Goal: Transaction & Acquisition: Download file/media

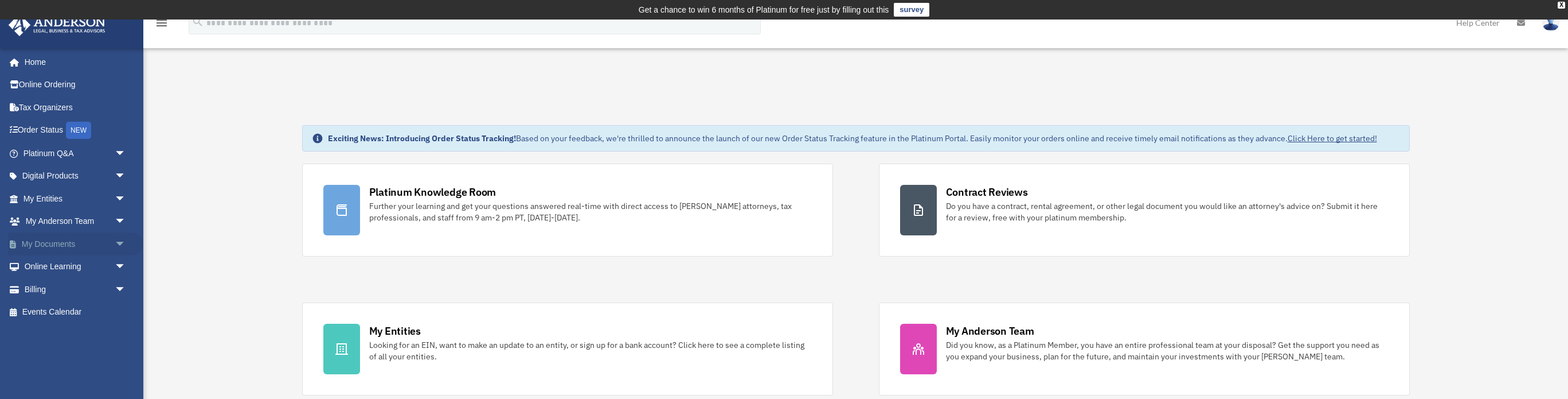
click at [43, 245] on link "My Documents arrow_drop_down" at bounding box center [75, 244] width 135 height 23
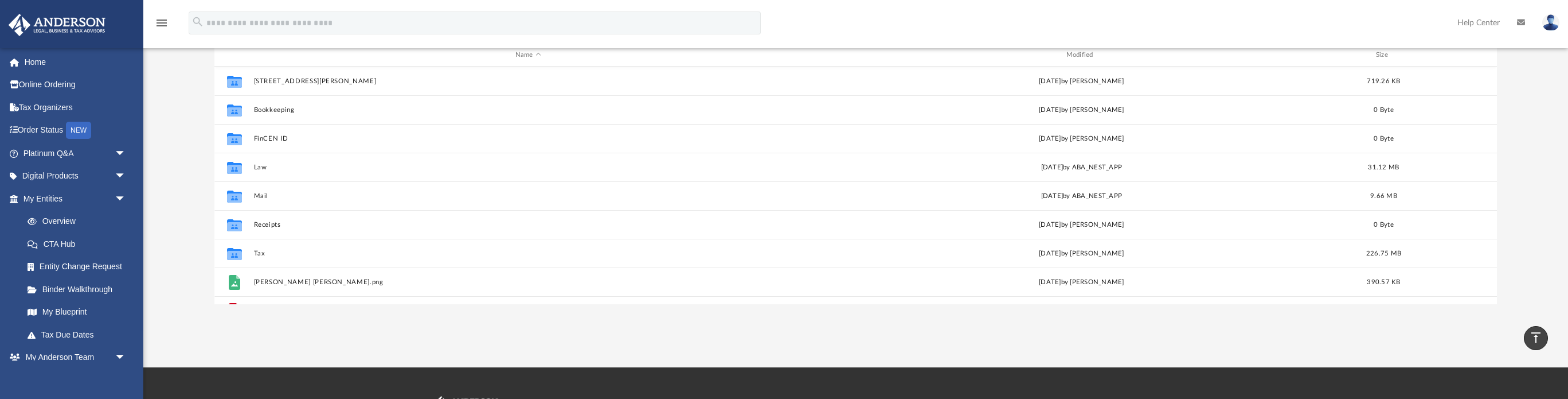
scroll to position [178, 0]
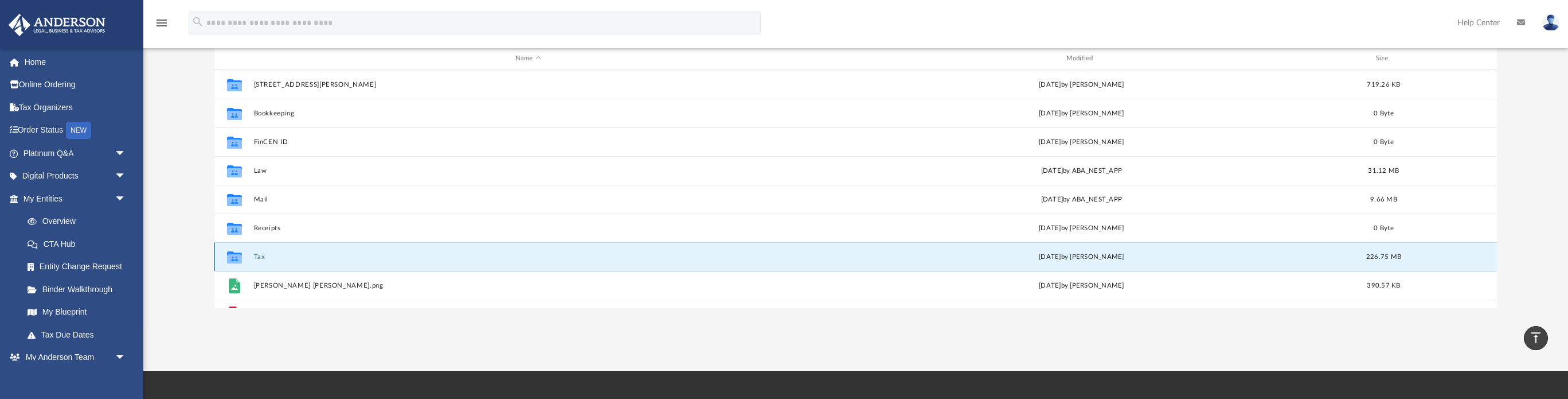
click at [259, 255] on button "Tax" at bounding box center [528, 257] width 548 height 8
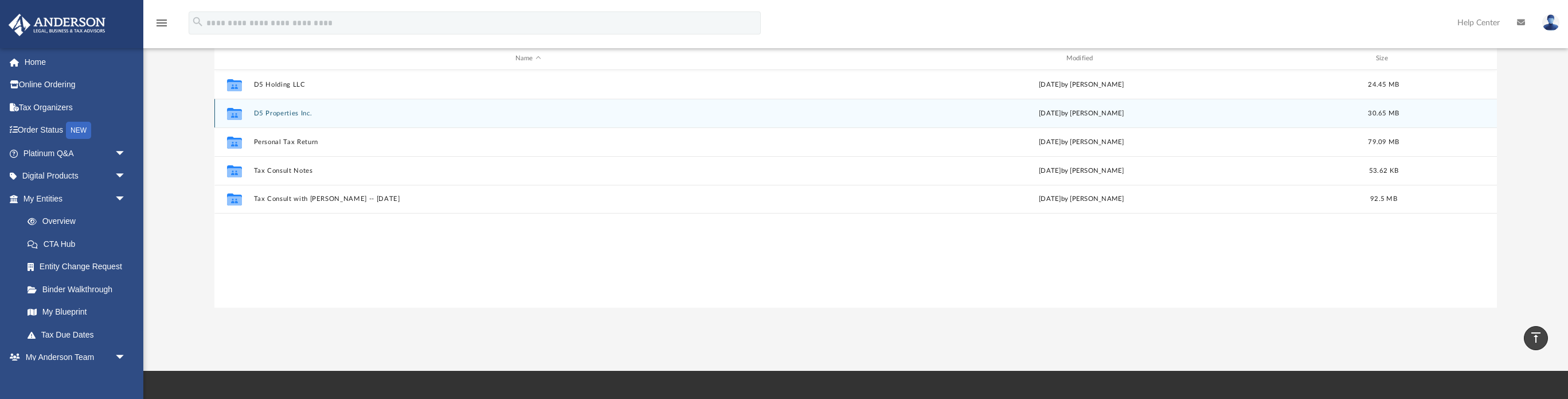
click at [278, 101] on div "Collaborated Folder D5 Properties Inc. Sat Jul 12 2025 by Jonathan Davis 30.65 …" at bounding box center [855, 112] width 1283 height 29
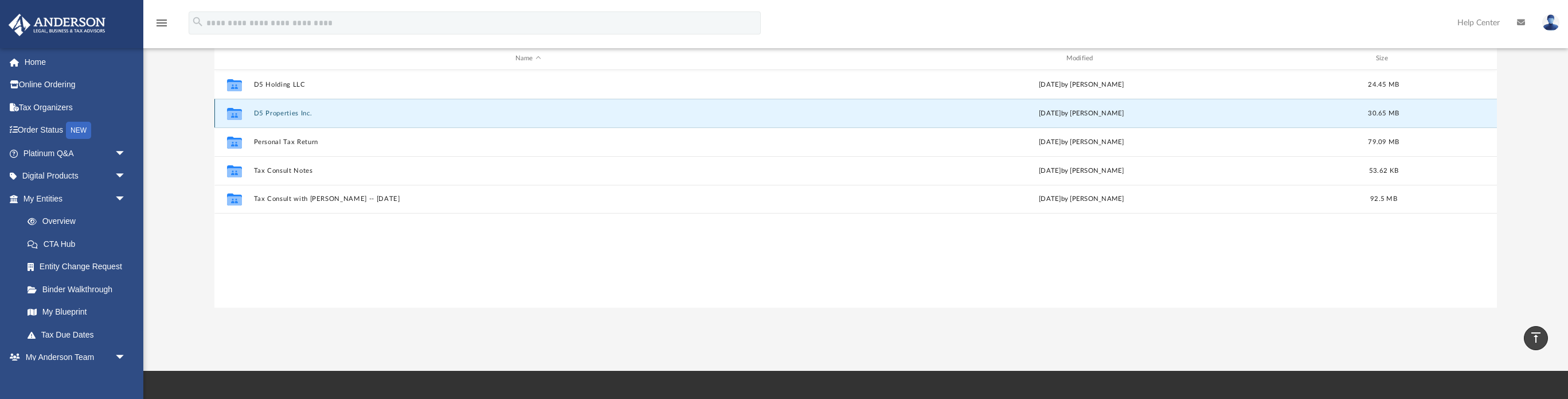
click at [275, 110] on button "D5 Properties Inc." at bounding box center [528, 113] width 548 height 8
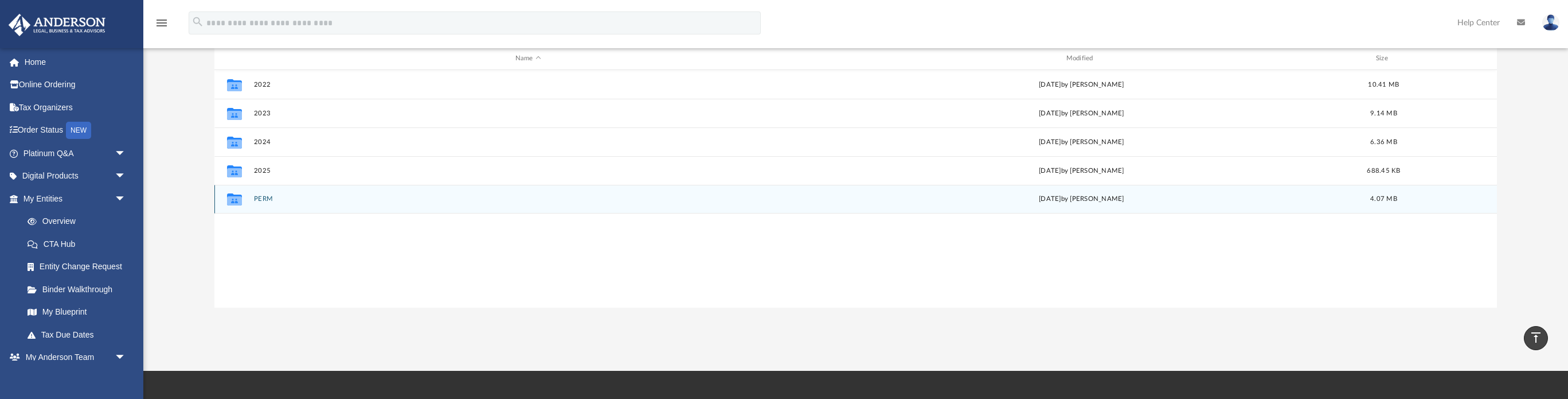
click at [267, 200] on button "PERM" at bounding box center [528, 199] width 548 height 8
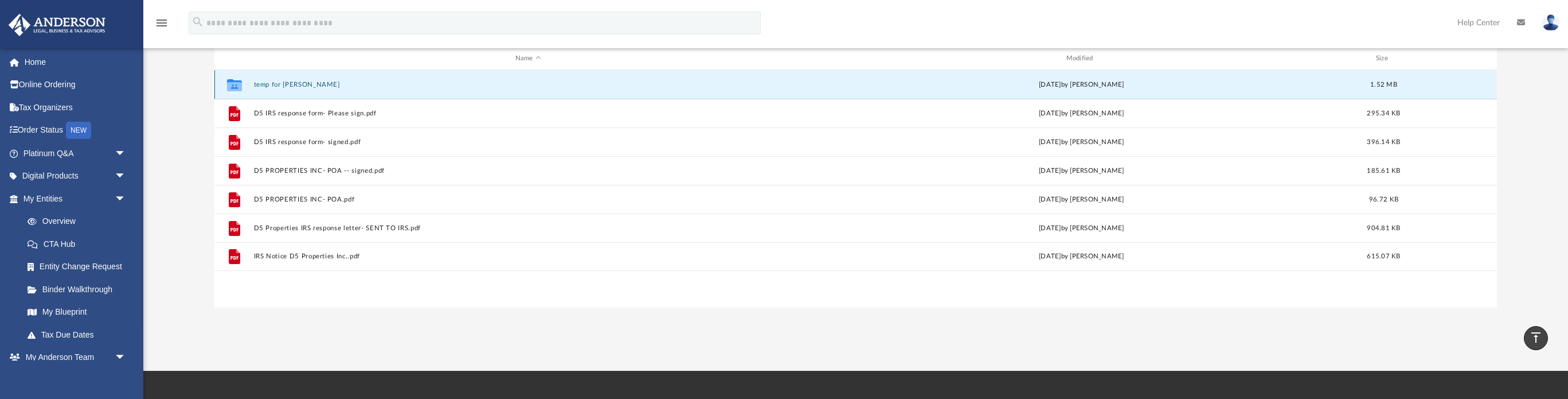
click at [275, 85] on button "temp for Danielle" at bounding box center [528, 85] width 548 height 8
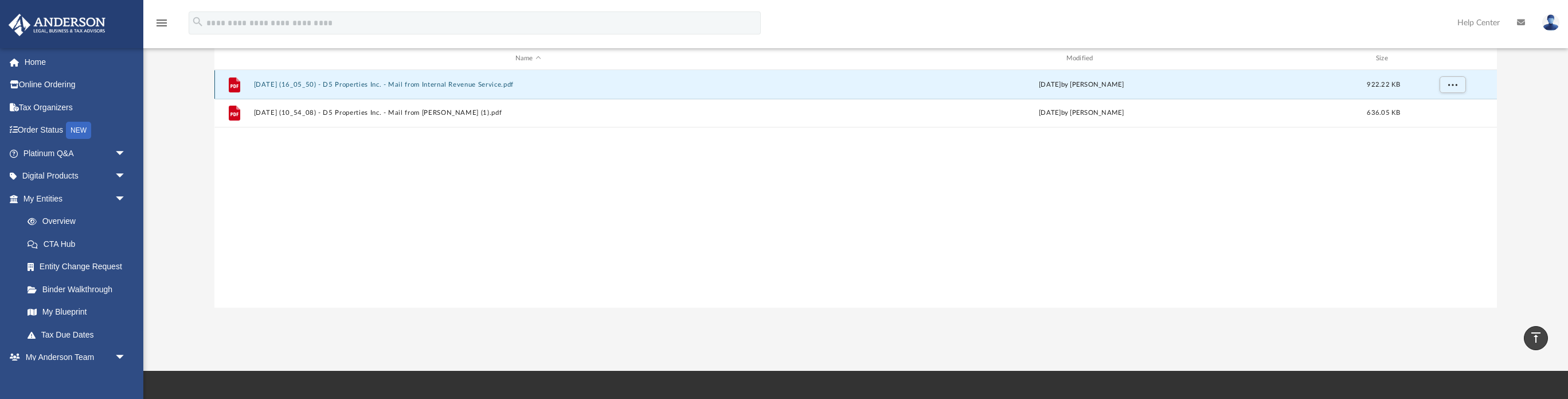
click at [445, 84] on button "2025.05.16 (16_05_50) - D5 Properties Inc. - Mail from Internal Revenue Service…" at bounding box center [528, 85] width 548 height 8
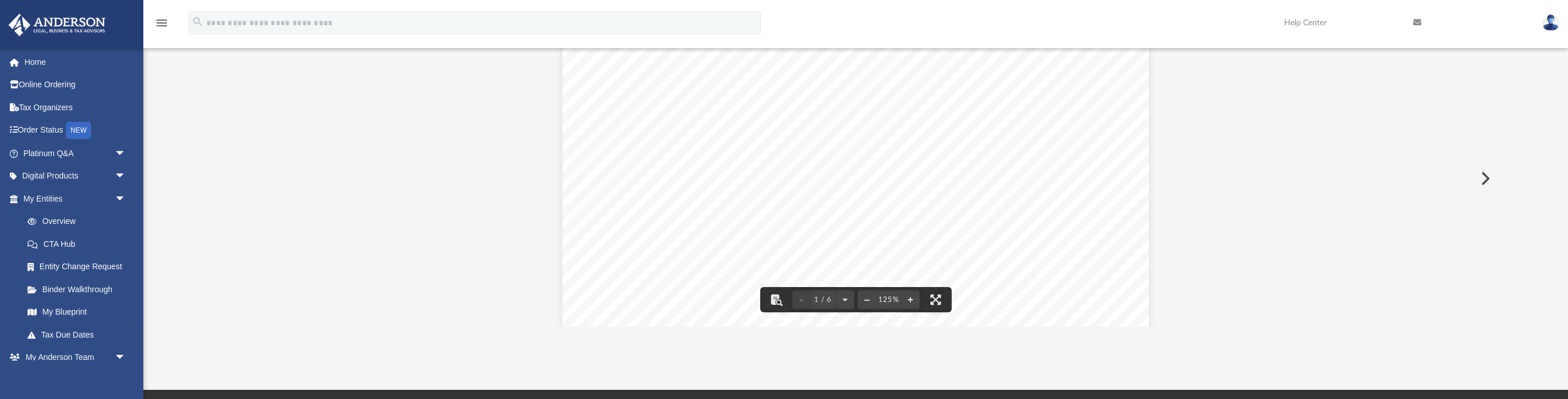
scroll to position [0, 0]
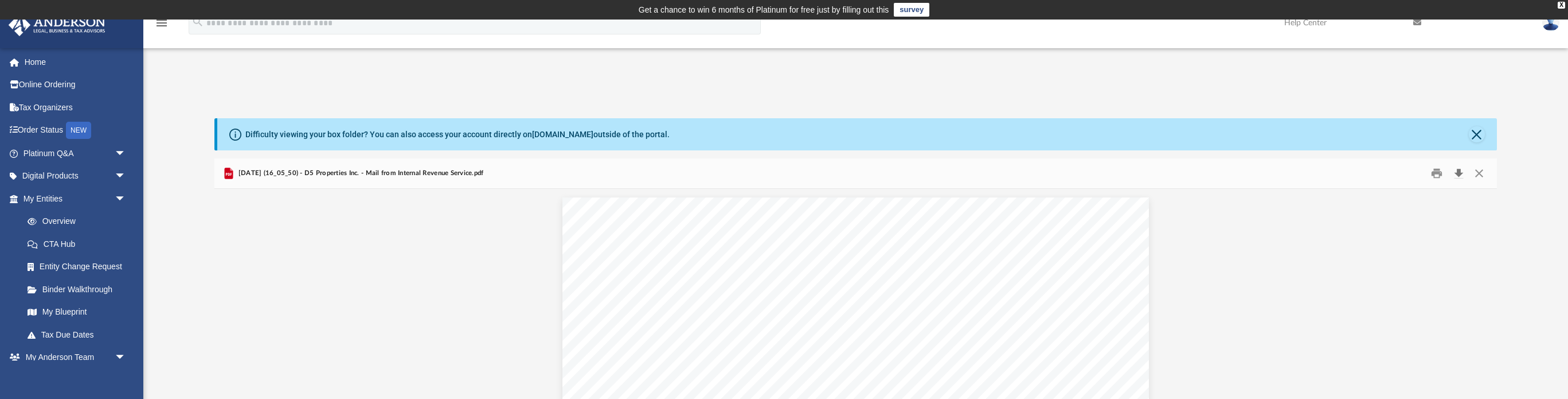
click at [1459, 175] on button "Download" at bounding box center [1458, 173] width 21 height 17
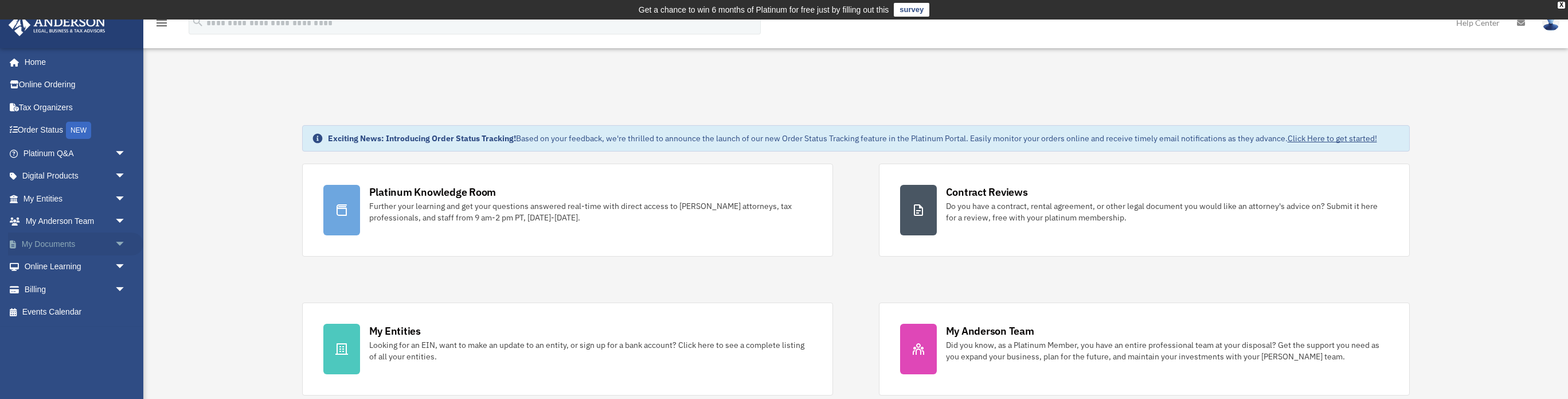
click at [47, 242] on link "My Documents arrow_drop_down" at bounding box center [75, 244] width 135 height 23
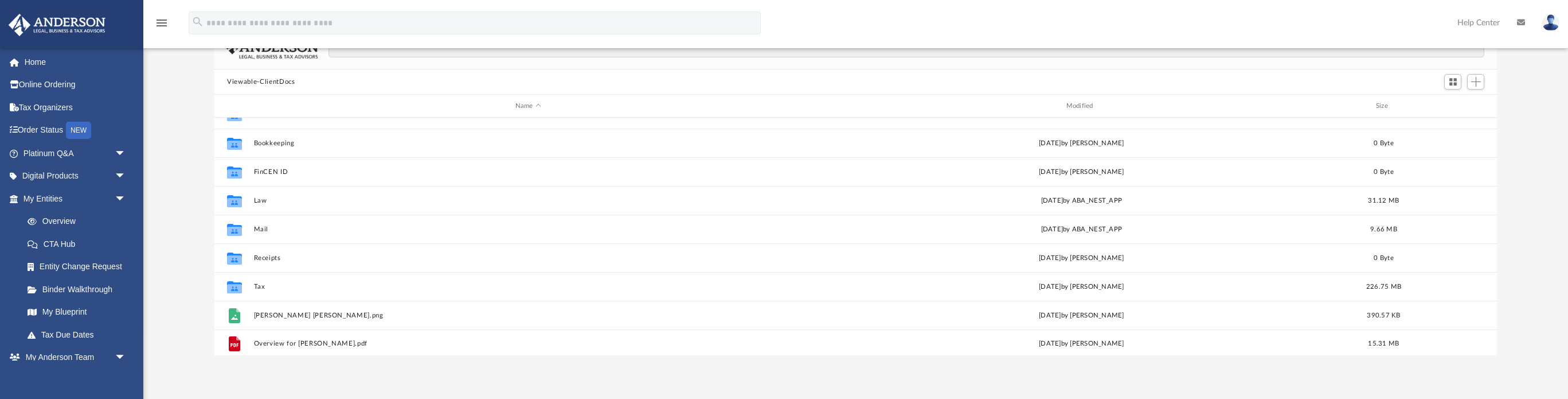
scroll to position [21, 0]
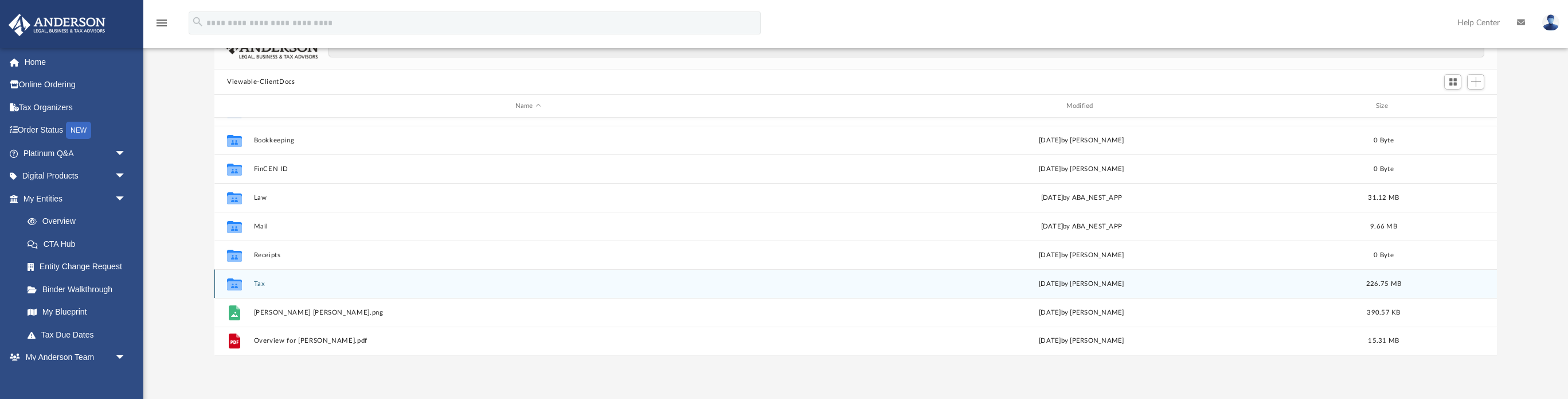
click at [260, 281] on button "Tax" at bounding box center [528, 283] width 548 height 8
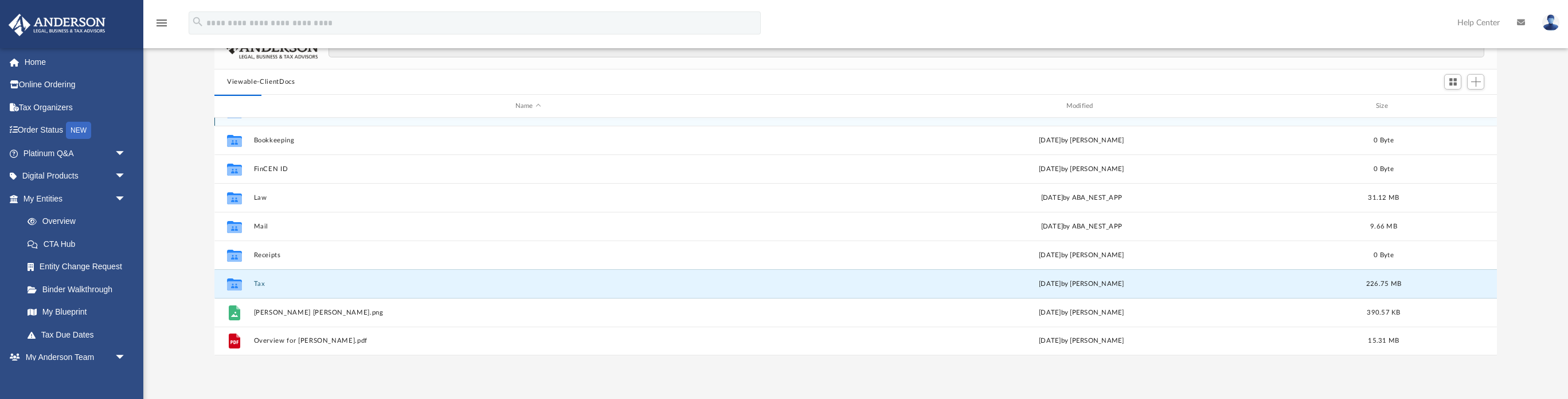
scroll to position [0, 0]
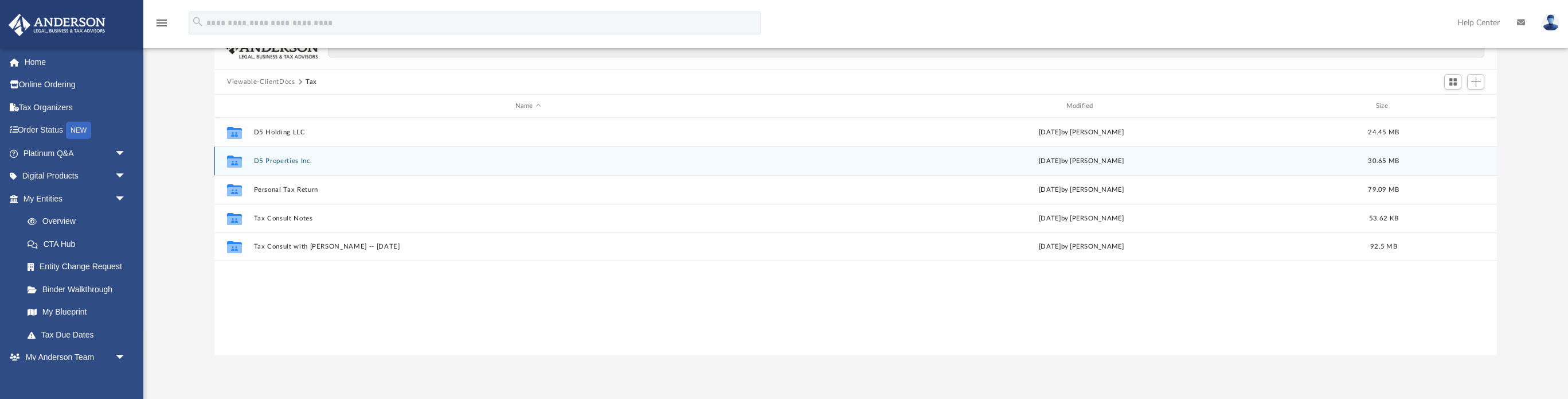
click at [280, 155] on div "Collaborated Folder D5 Properties Inc. Sat Jul 12 2025 by Jonathan Davis 30.65 …" at bounding box center [855, 160] width 1283 height 29
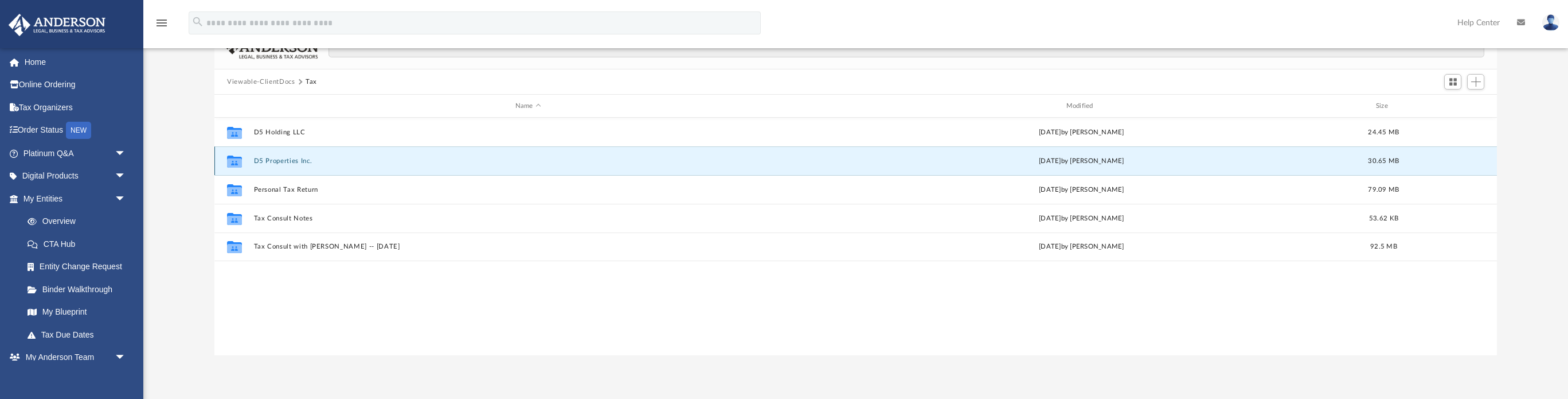
click at [279, 156] on div "Collaborated Folder D5 Properties Inc. Sat Jul 12 2025 by Jonathan Davis 30.65 …" at bounding box center [855, 160] width 1283 height 29
click at [270, 164] on button "D5 Properties Inc." at bounding box center [528, 161] width 548 height 8
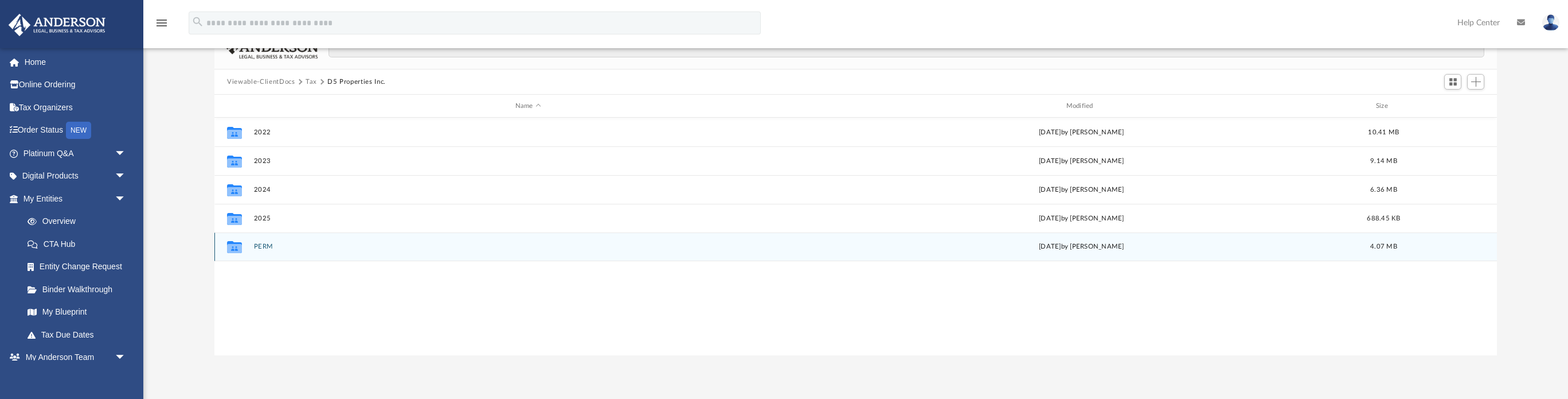
click at [261, 250] on button "PERM" at bounding box center [528, 247] width 548 height 8
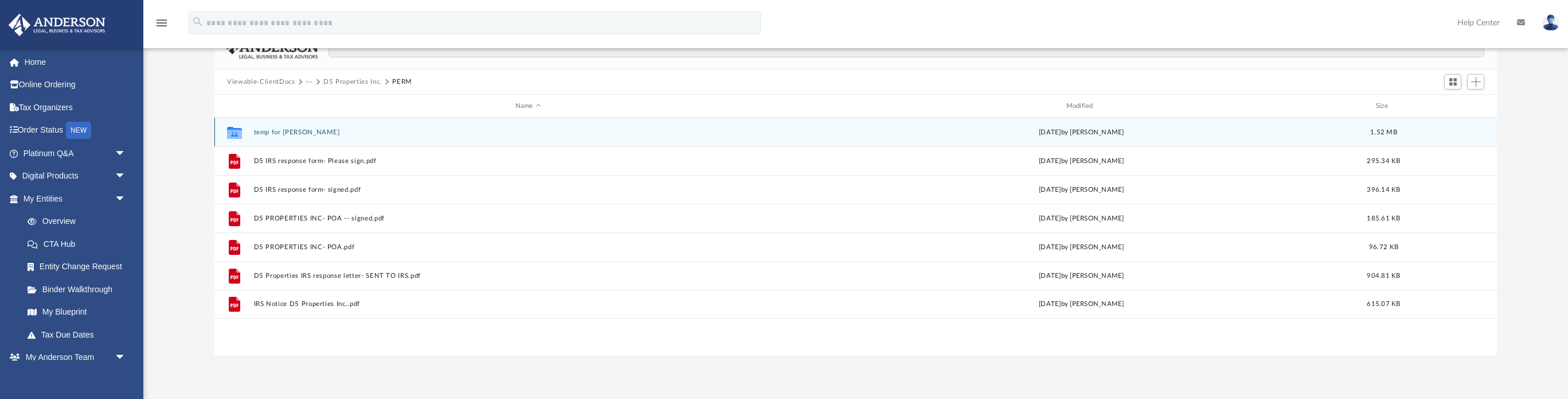
click at [290, 131] on button "temp for Danielle" at bounding box center [528, 132] width 548 height 8
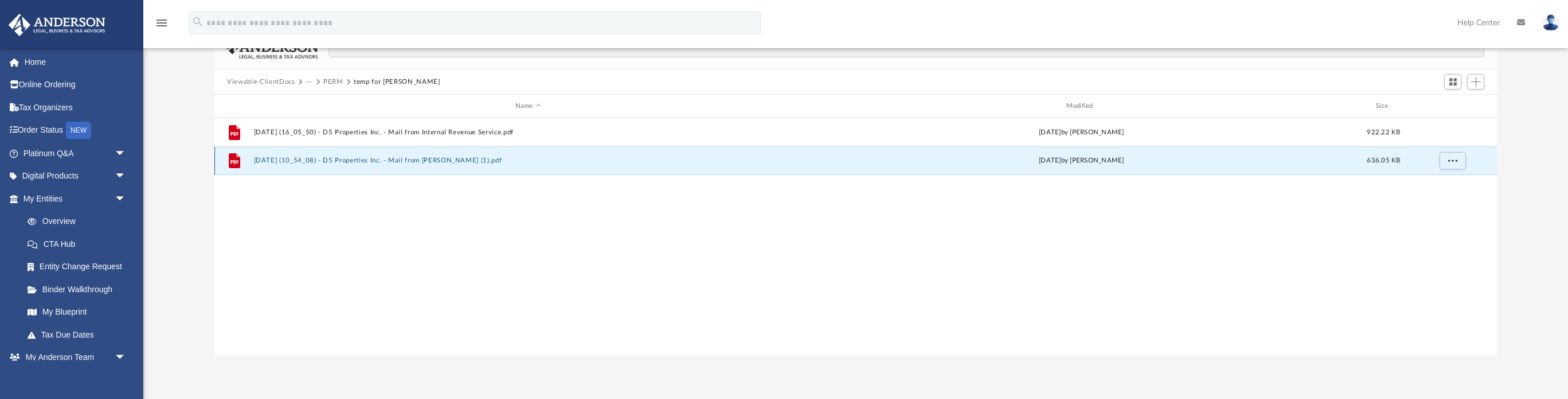
click at [285, 164] on button "2025.07.07 (10_54_08) - D5 Properties Inc. - Mail from Ms. H. Lewis (1).pdf" at bounding box center [528, 160] width 548 height 8
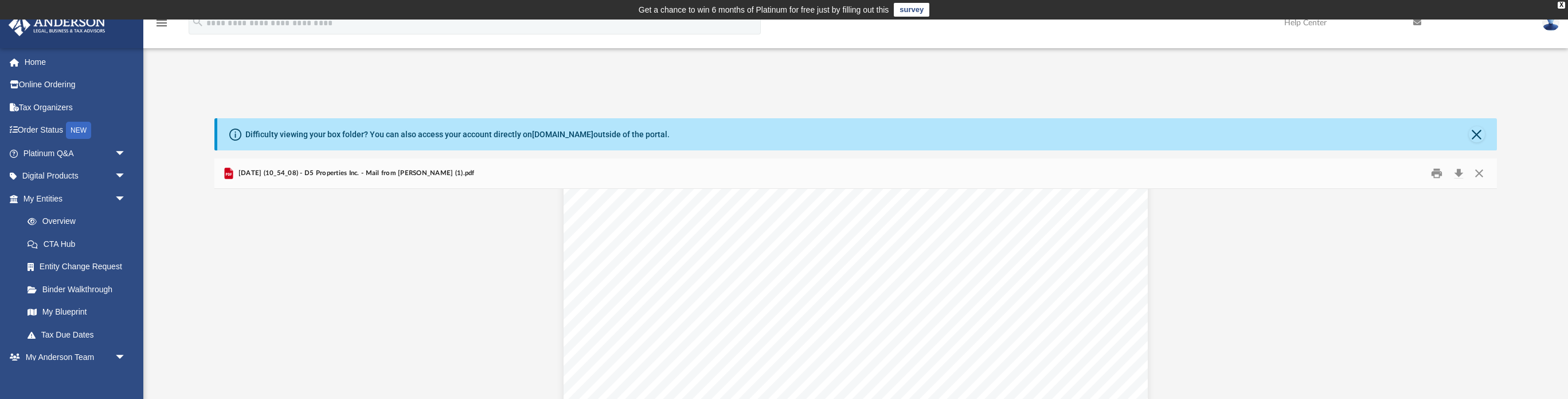
scroll to position [1732, 0]
click at [1437, 174] on button "Print" at bounding box center [1437, 173] width 23 height 17
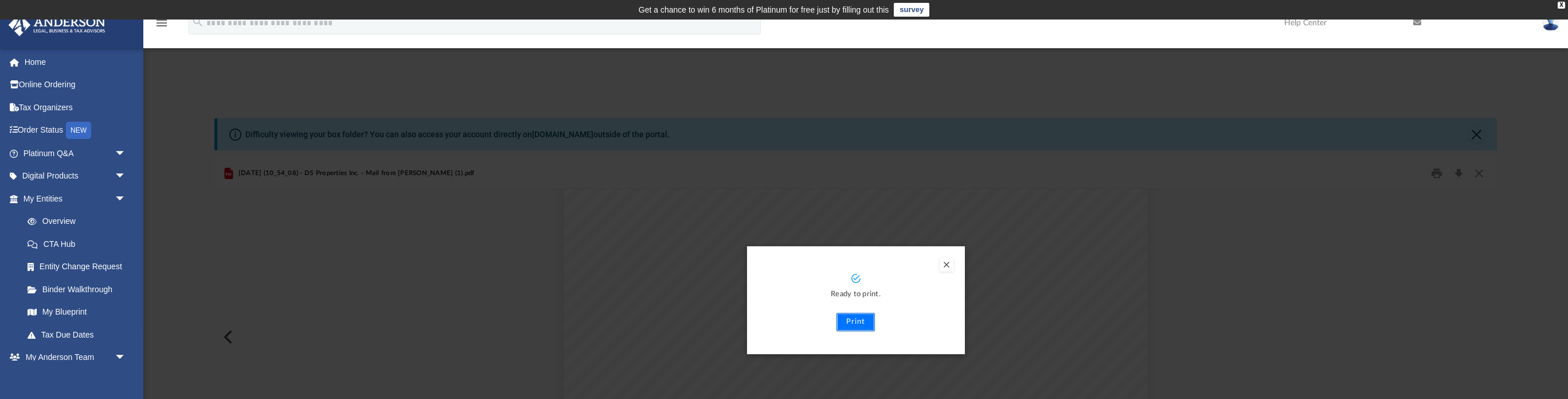
click at [856, 322] on button "Print" at bounding box center [855, 321] width 38 height 18
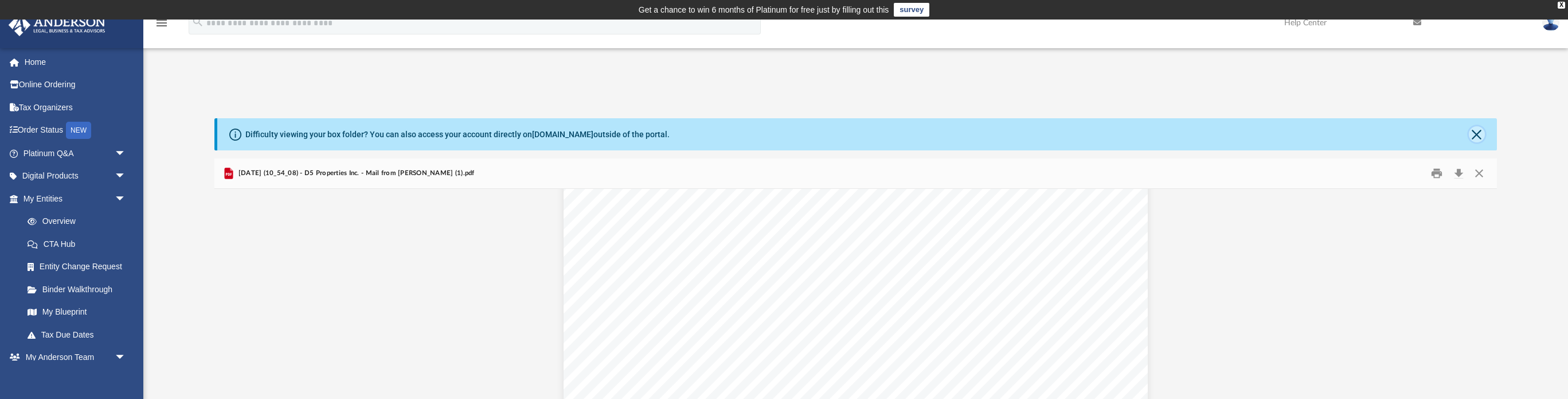
click at [1476, 137] on button "Close" at bounding box center [1477, 134] width 16 height 16
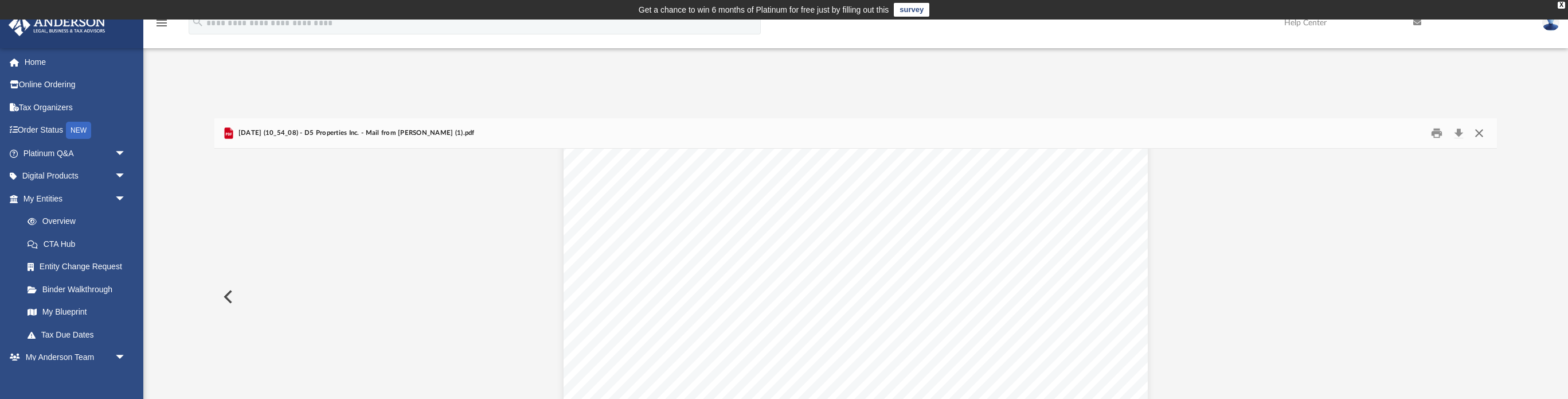
click at [1481, 132] on button "Close" at bounding box center [1478, 133] width 21 height 17
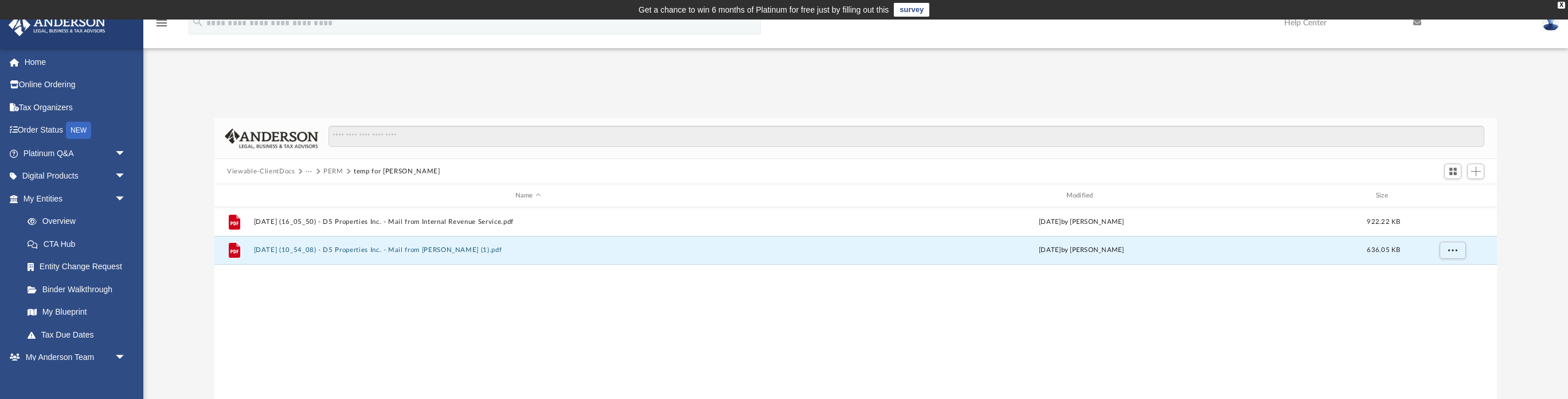
click at [326, 170] on button "PERM" at bounding box center [333, 172] width 20 height 10
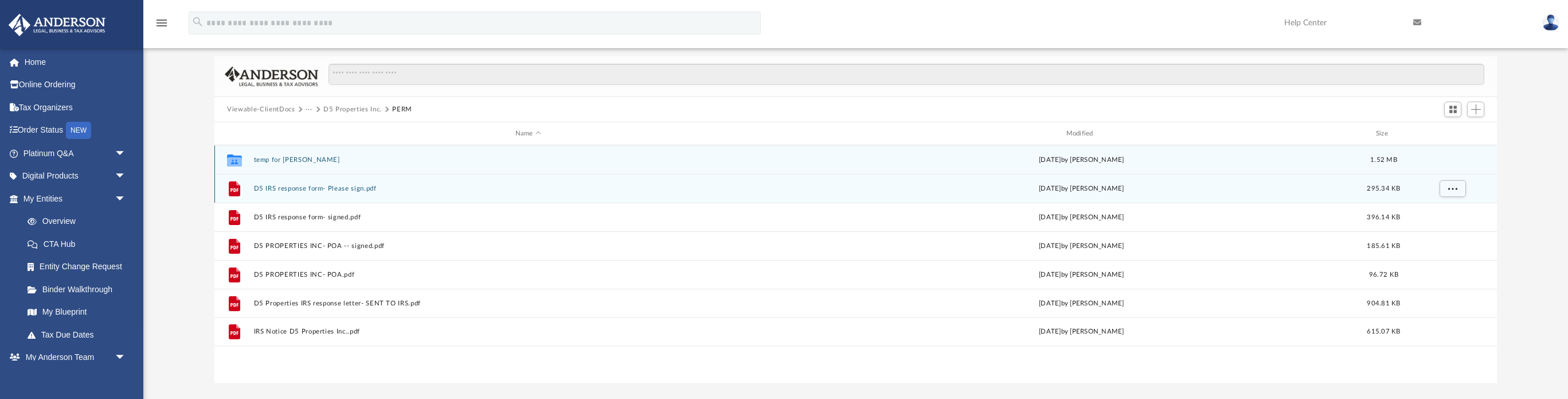
scroll to position [63, 0]
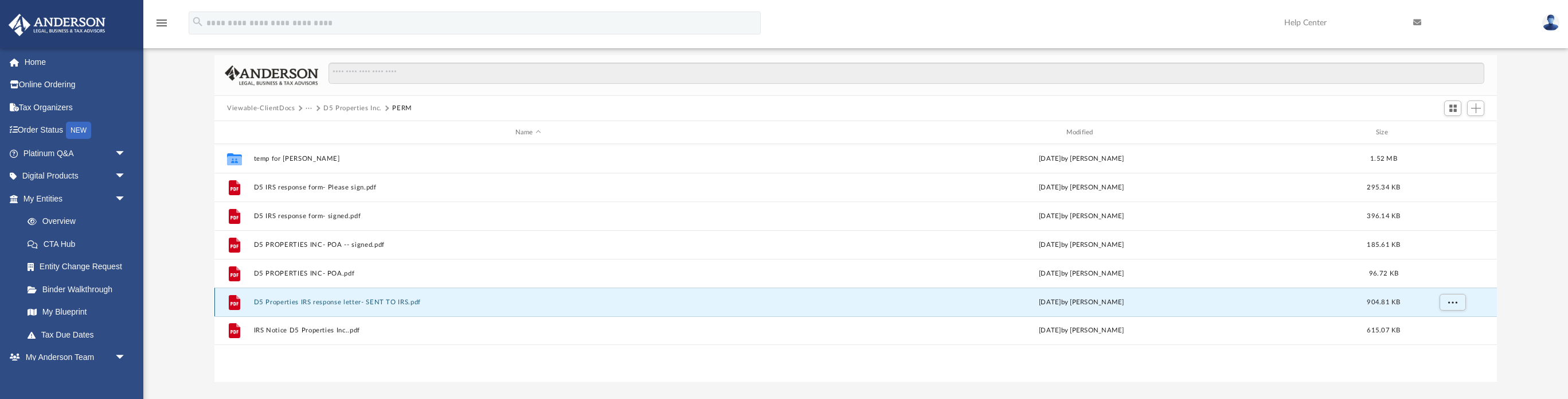
click at [311, 302] on button "D5 Properties IRS response letter- SENT TO IRS.pdf" at bounding box center [528, 302] width 548 height 8
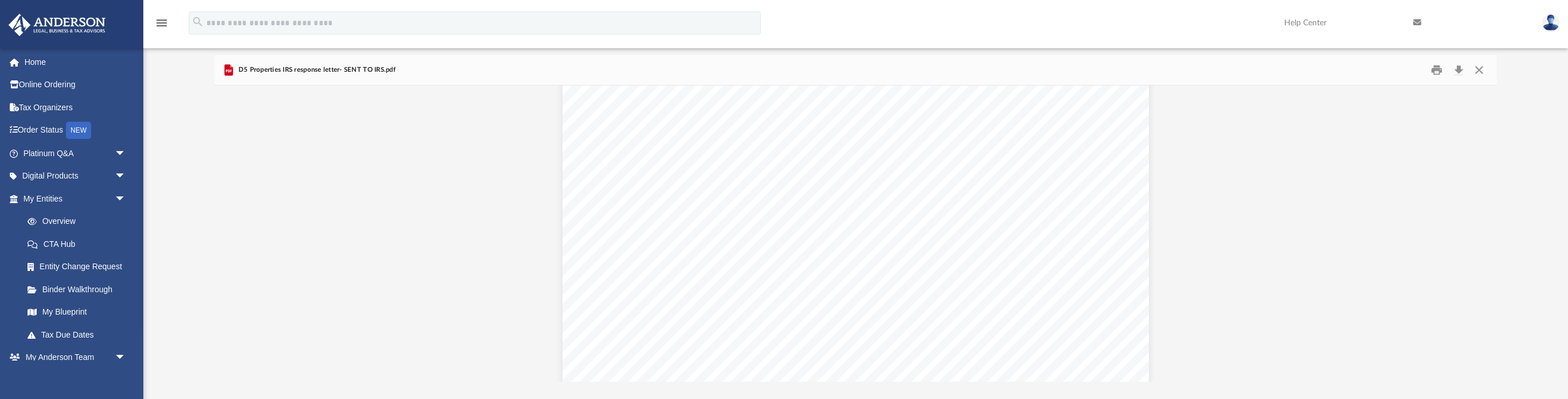
scroll to position [997, 0]
click at [1457, 71] on button "Download" at bounding box center [1458, 70] width 21 height 17
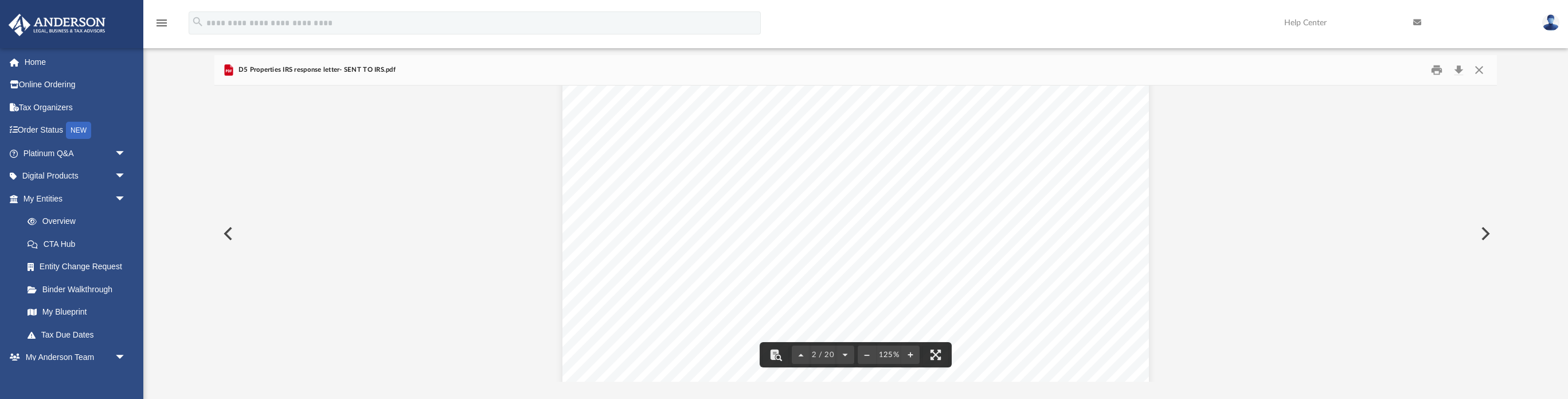
click at [228, 233] on button "Preview" at bounding box center [226, 233] width 25 height 32
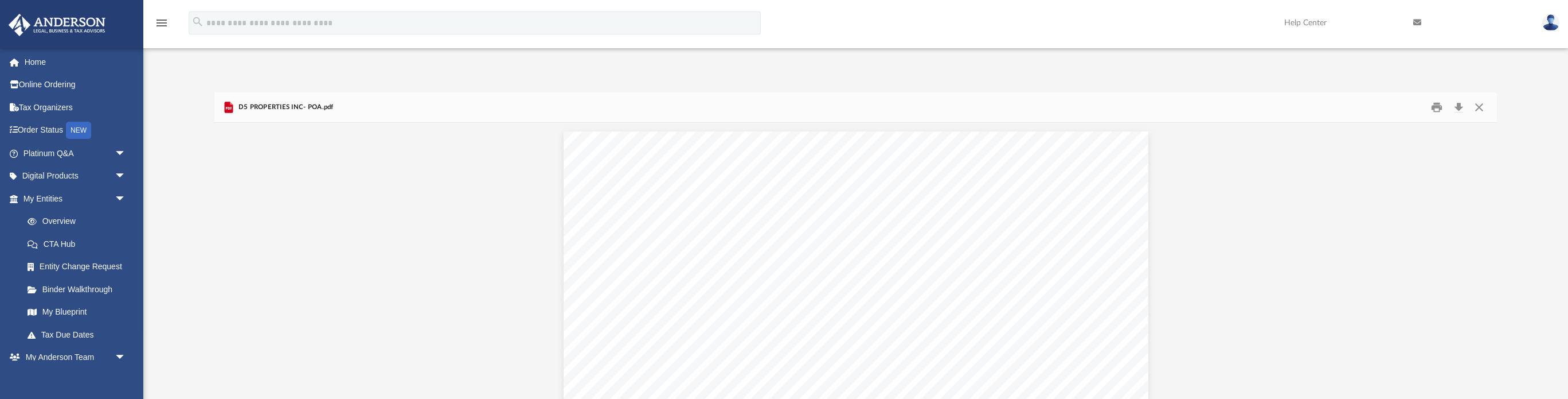
scroll to position [21, 0]
click at [1457, 111] on button "Download" at bounding box center [1458, 112] width 21 height 17
click at [1481, 113] on button "Close" at bounding box center [1478, 112] width 21 height 17
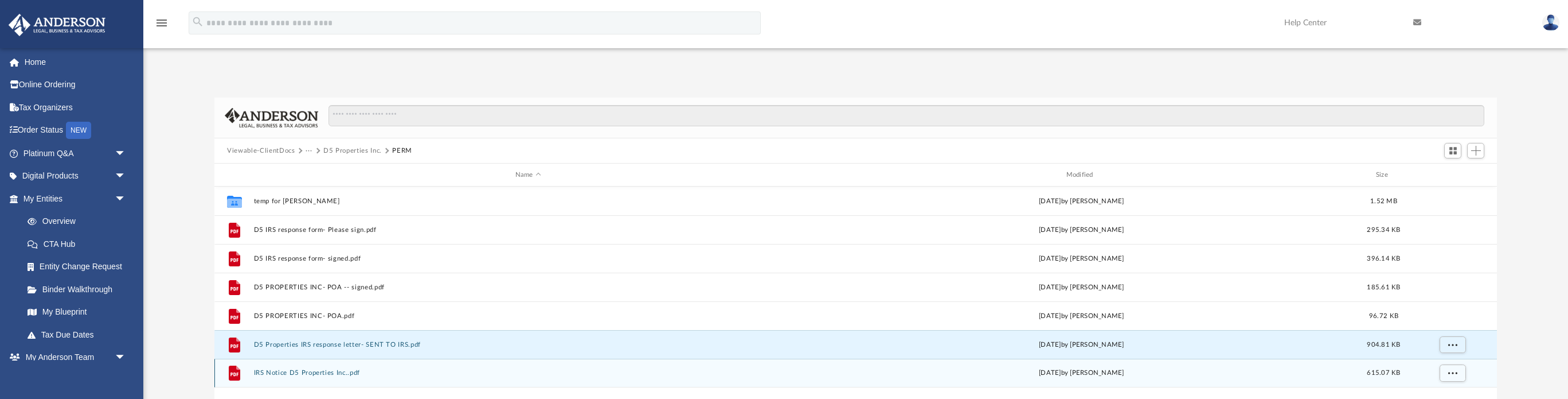
click at [329, 373] on button "IRS Notice D5 Properties Inc..pdf" at bounding box center [528, 373] width 548 height 8
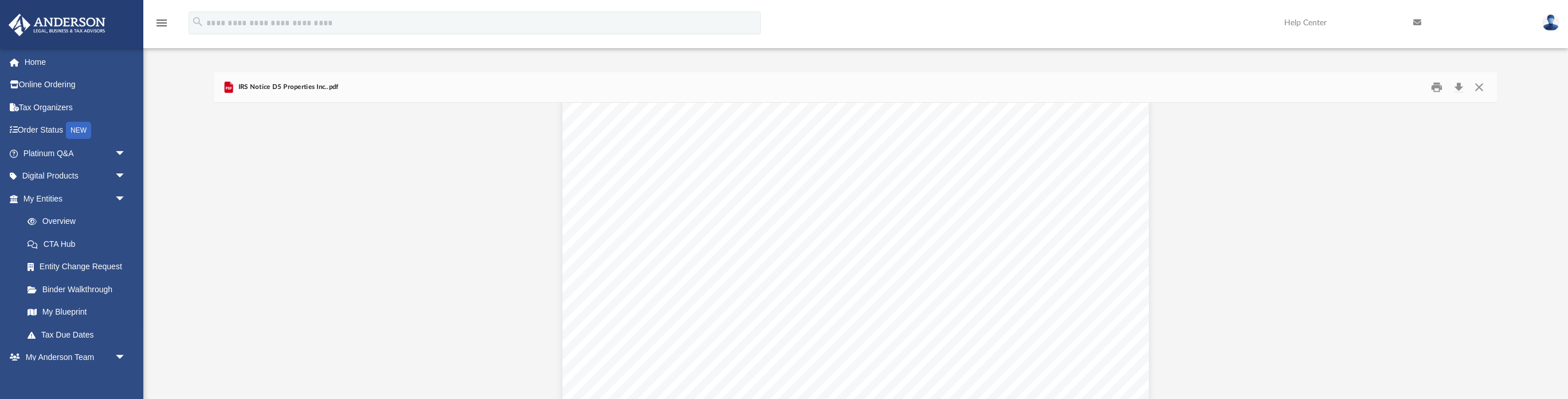
scroll to position [761, 0]
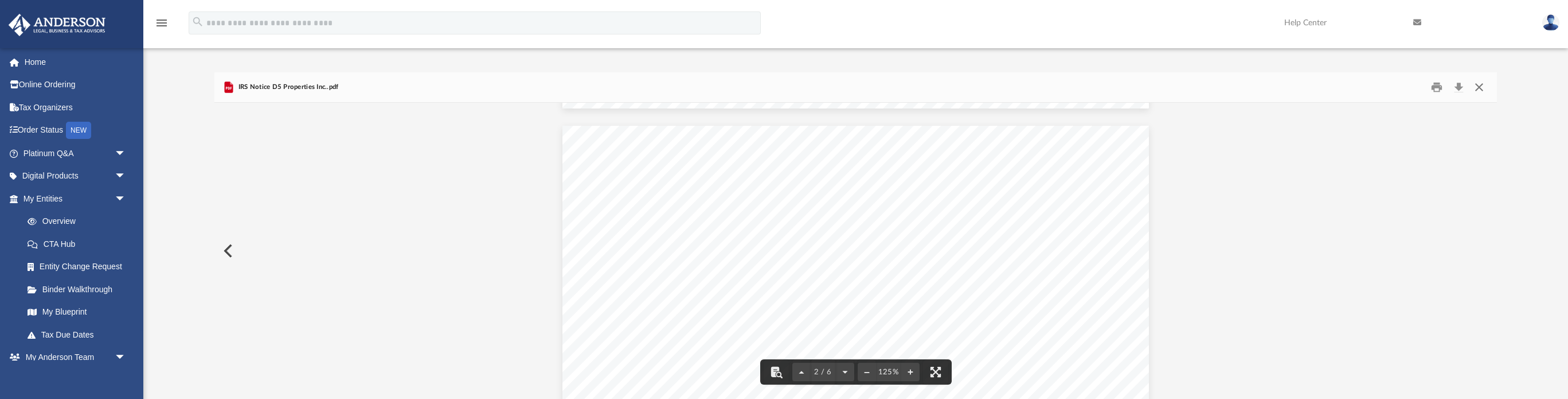
click at [1480, 88] on button "Close" at bounding box center [1478, 87] width 21 height 17
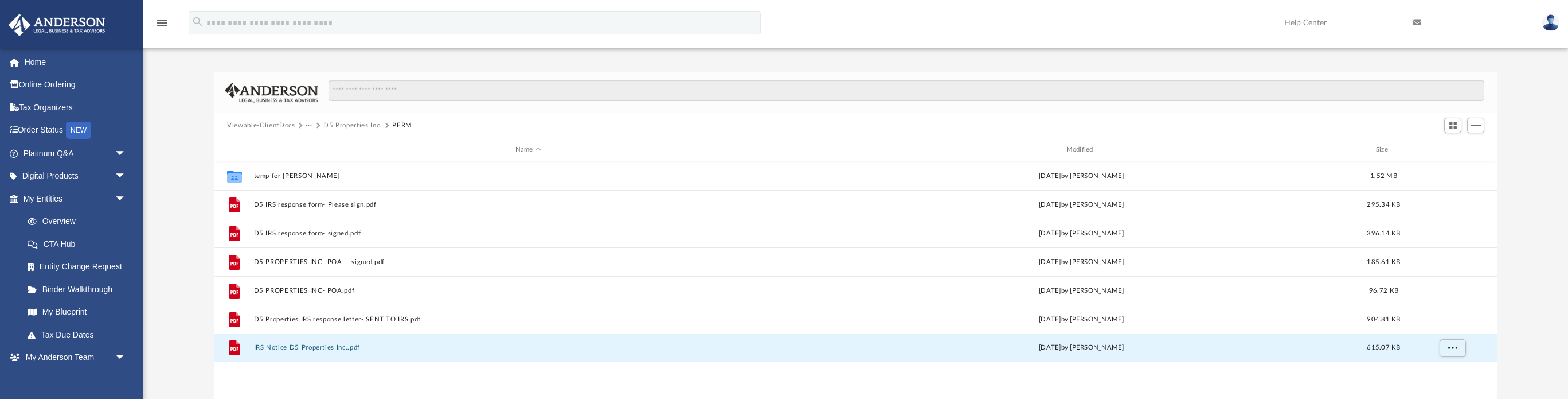
click at [353, 123] on button "D5 Properties Inc." at bounding box center [352, 125] width 58 height 10
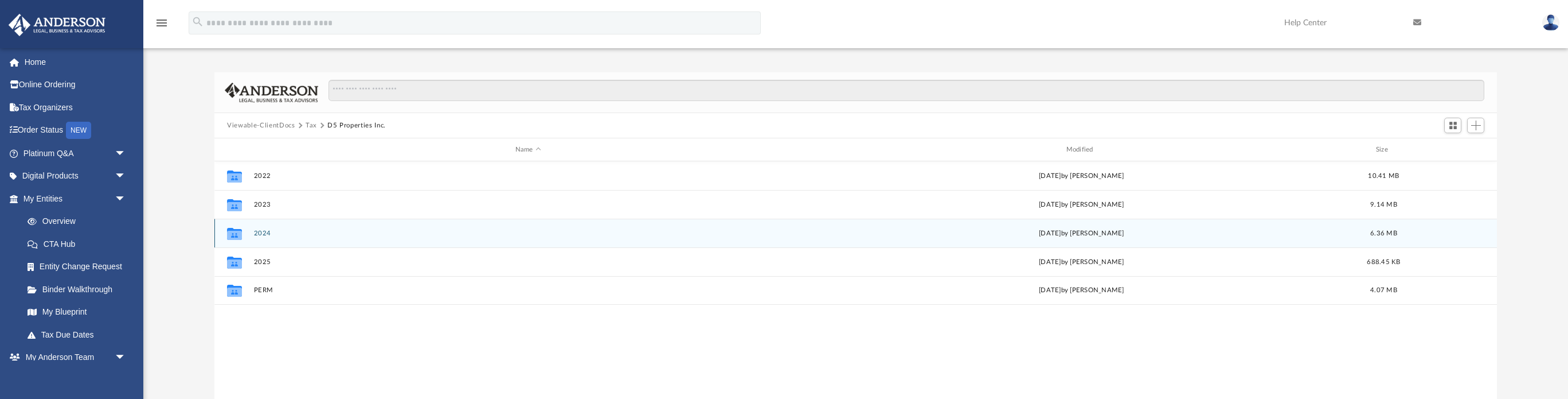
click at [251, 232] on div "Collaborated Folder 2024 Sun Jun 1 2025 by Jonathan Davis 6.36 MB" at bounding box center [855, 233] width 1283 height 29
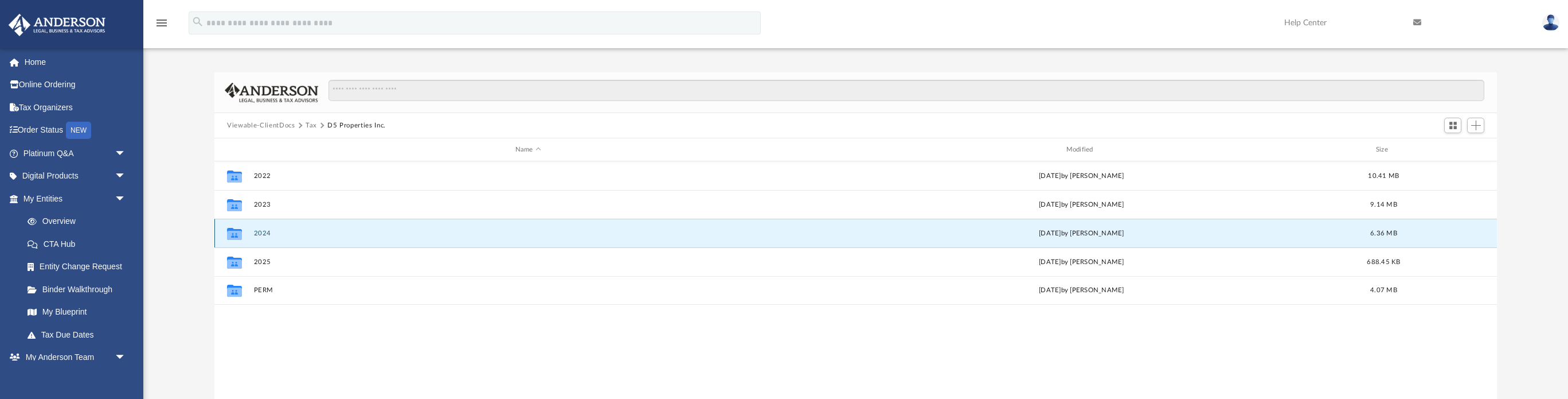
click at [251, 232] on div "Collaborated Folder 2024 Sun Jun 1 2025 by Jonathan Davis 6.36 MB" at bounding box center [855, 233] width 1283 height 29
click at [259, 233] on button "2024" at bounding box center [528, 233] width 548 height 8
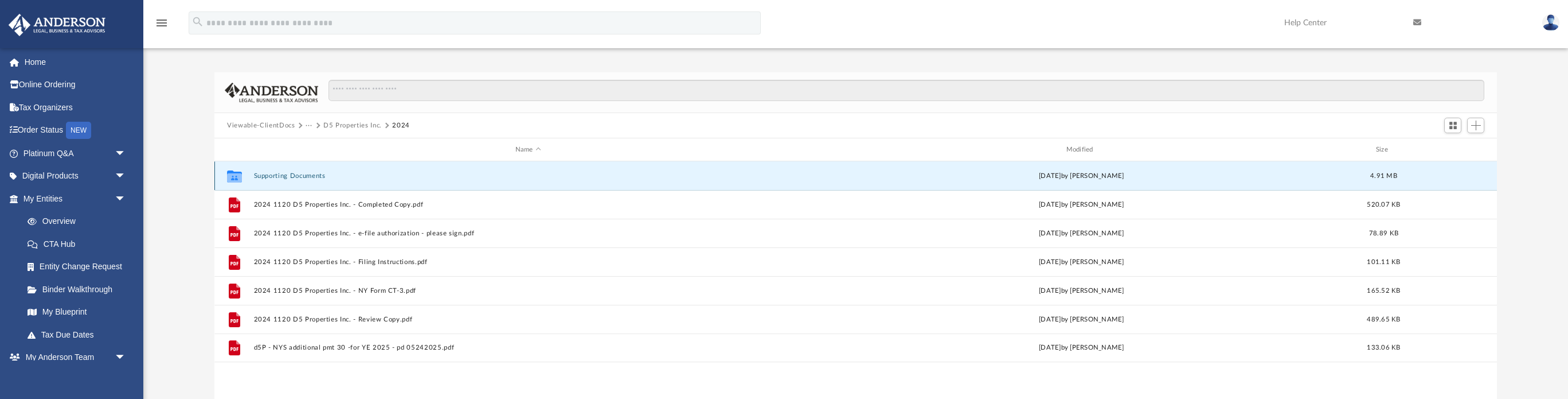
click at [306, 176] on button "Supporting Documents" at bounding box center [528, 176] width 548 height 8
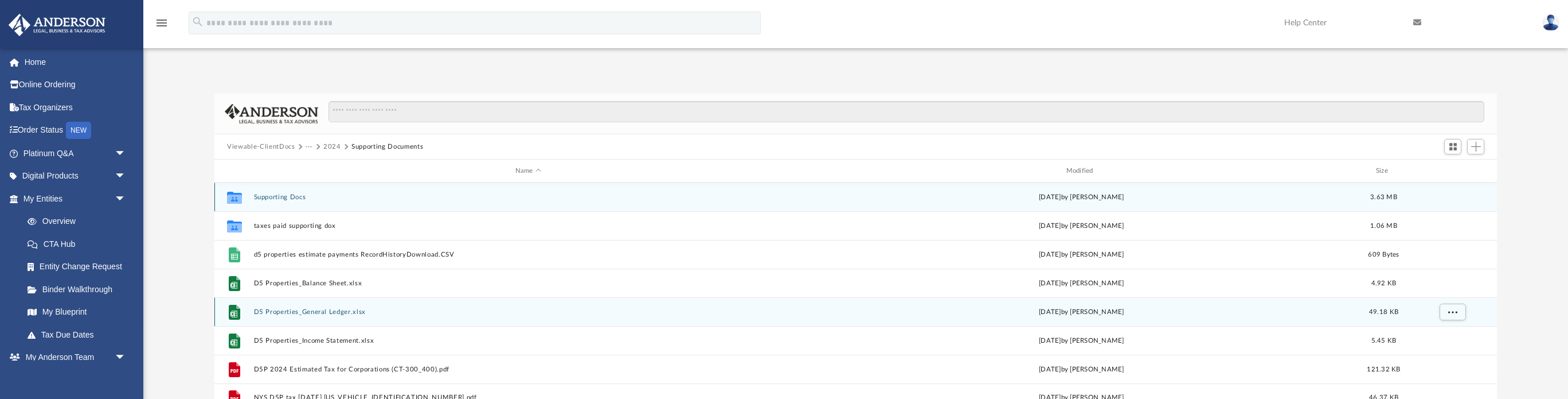
scroll to position [24, 0]
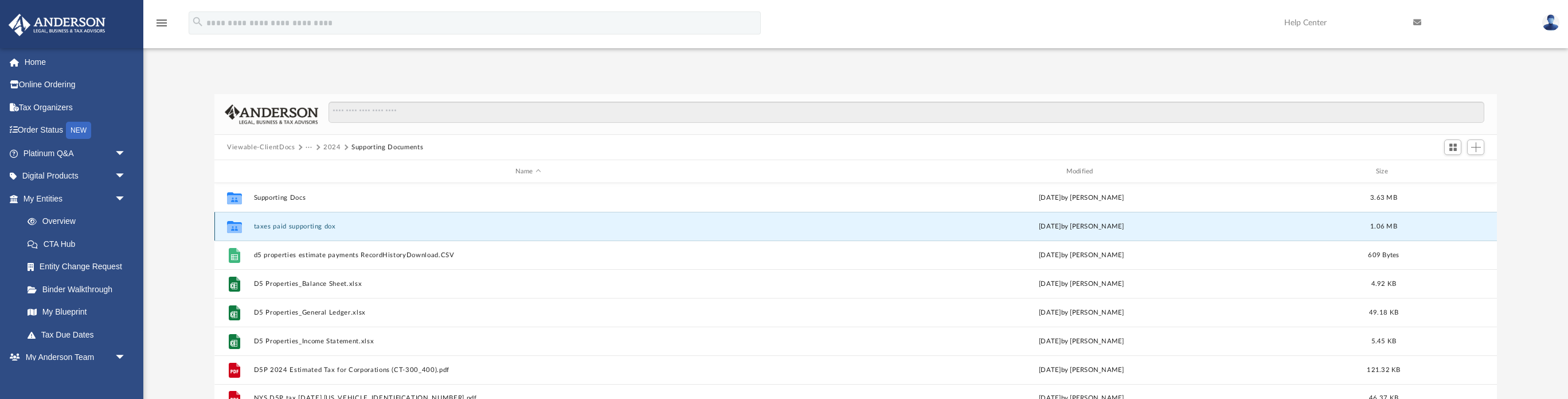
click at [275, 227] on button "taxes paid supporting dox" at bounding box center [528, 227] width 548 height 8
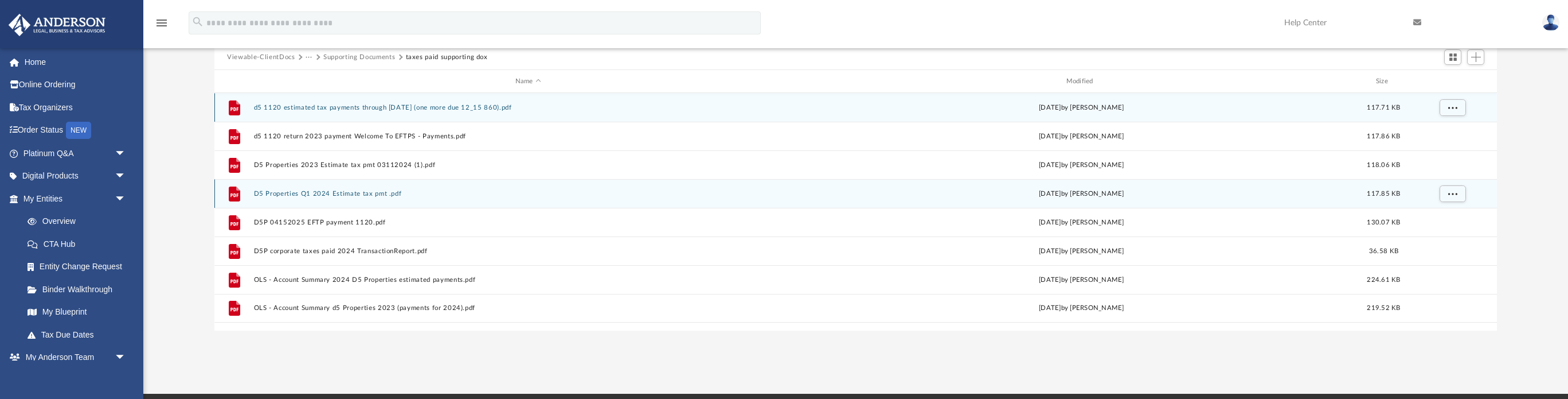
scroll to position [118, 0]
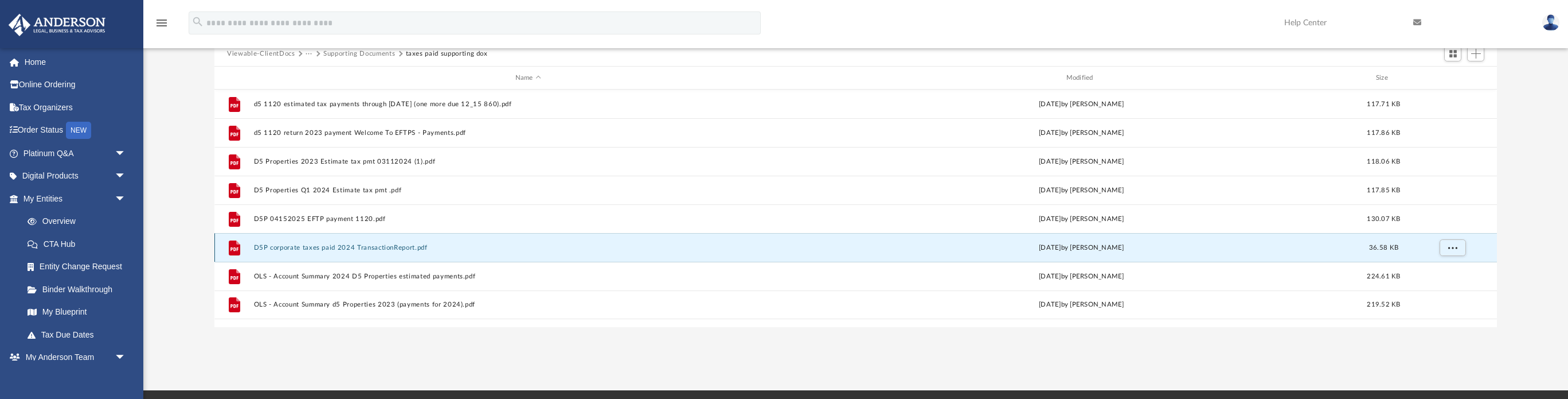
click at [345, 247] on button "D5P corporate taxes paid 2024 TransactionReport.pdf" at bounding box center [528, 247] width 548 height 8
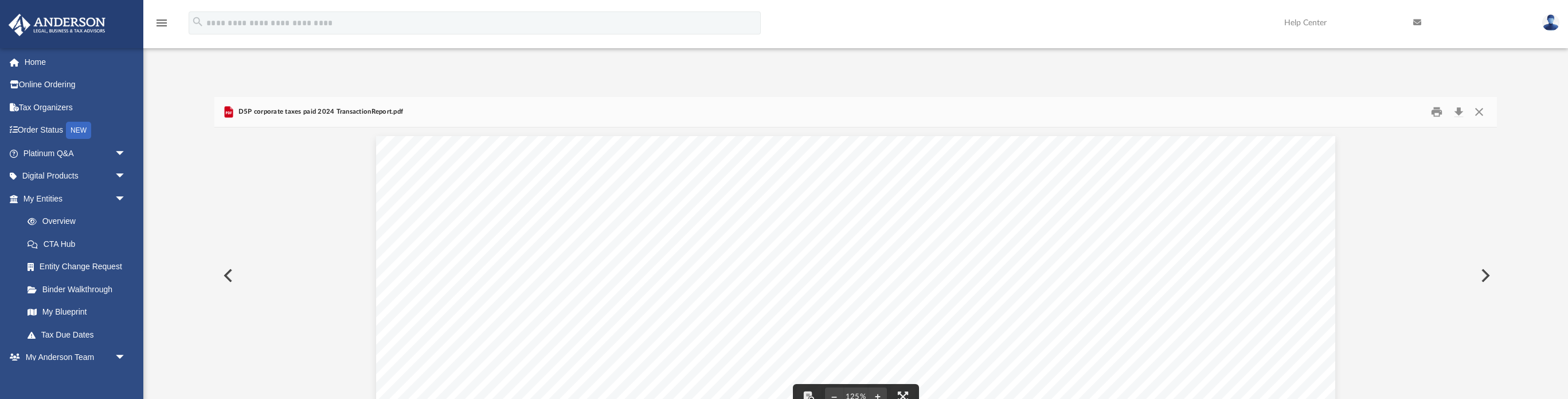
scroll to position [0, 0]
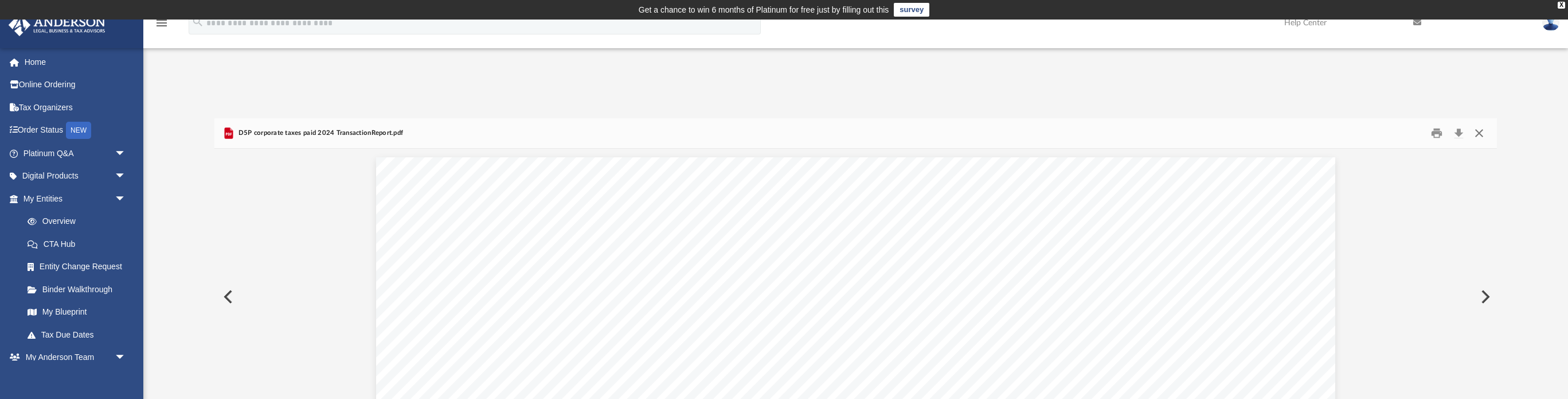
click at [1480, 131] on button "Close" at bounding box center [1478, 133] width 21 height 17
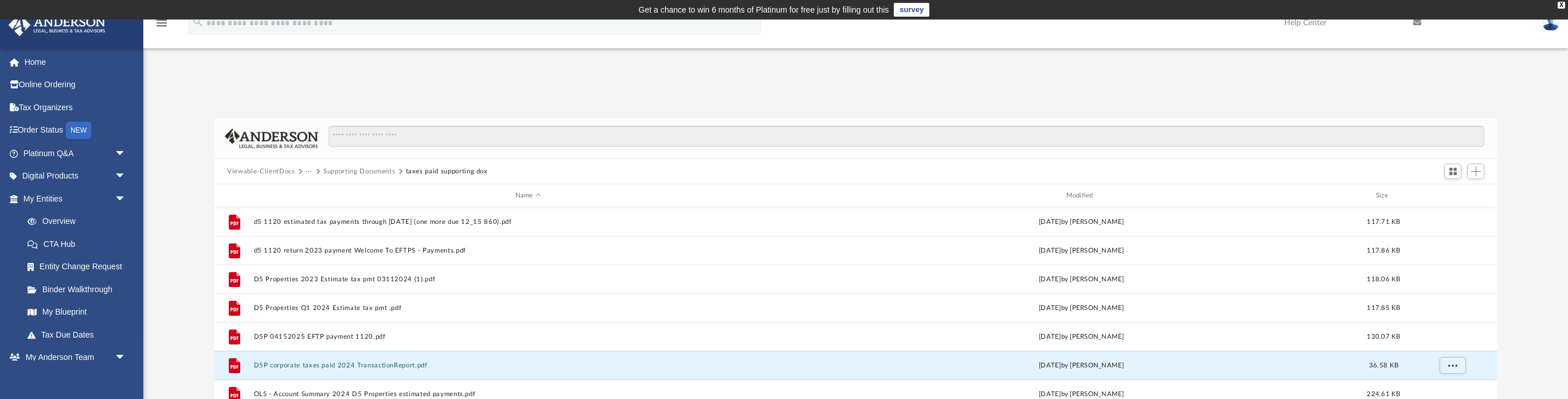
click at [358, 167] on button "Supporting Documents" at bounding box center [359, 172] width 71 height 10
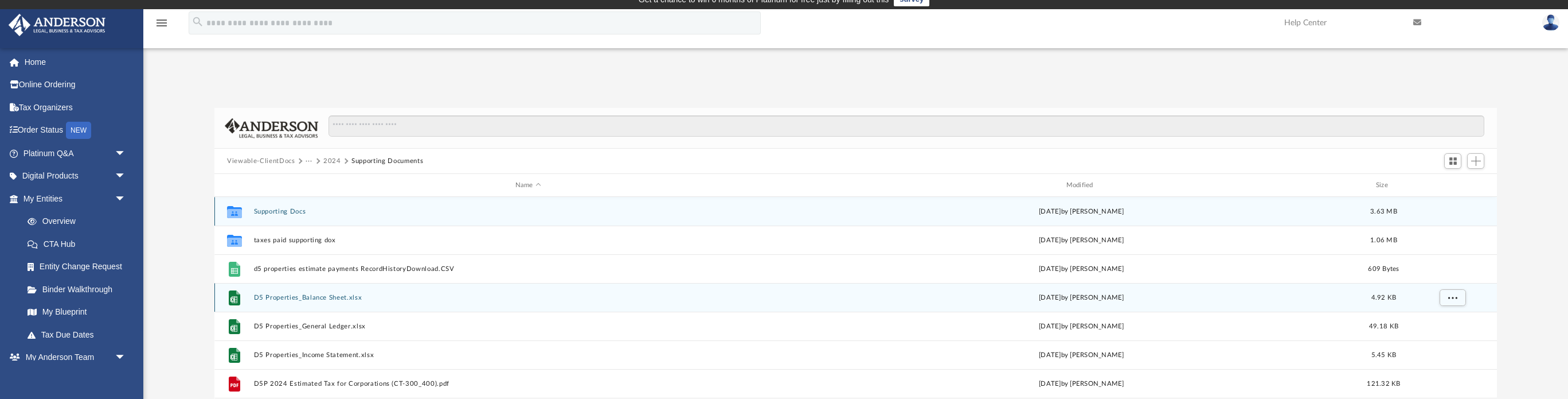
scroll to position [11, 0]
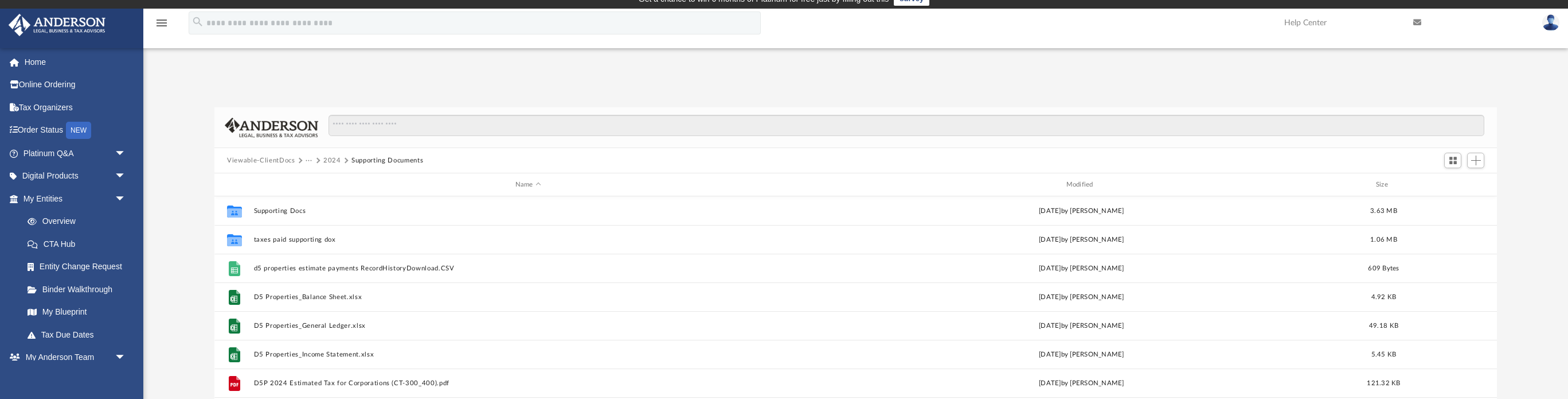
click at [307, 159] on button "···" at bounding box center [309, 161] width 8 height 10
click at [313, 178] on li "Tax" at bounding box center [339, 180] width 57 height 12
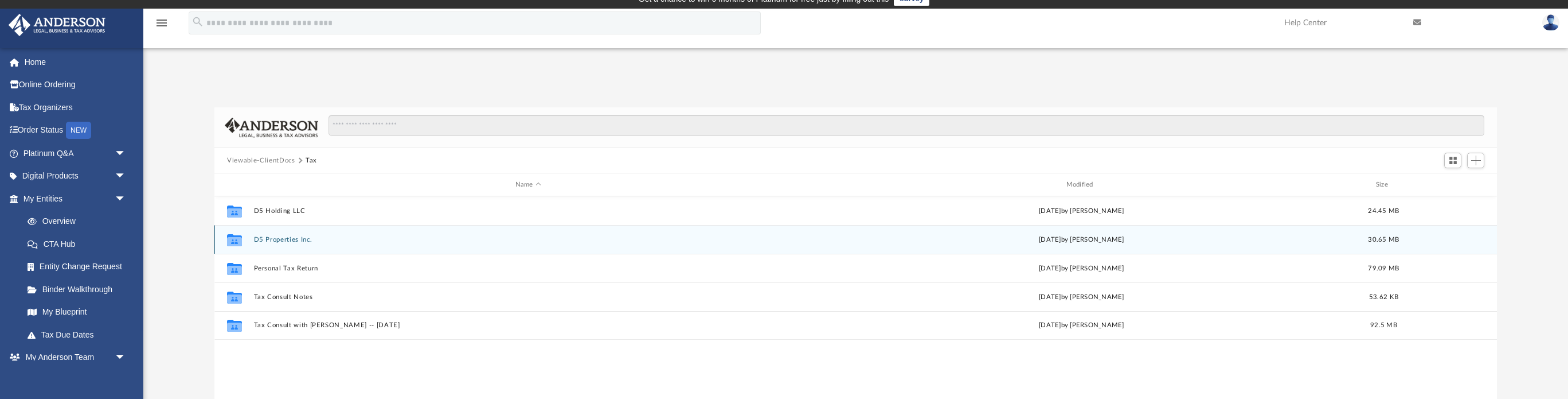
click at [265, 241] on button "D5 Properties Inc." at bounding box center [528, 240] width 548 height 8
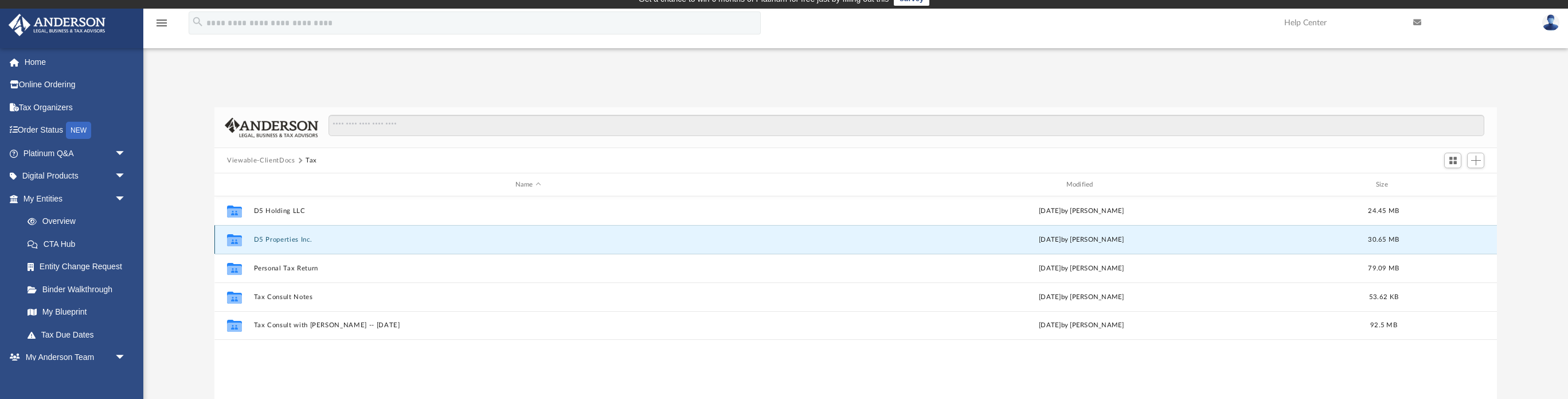
click at [265, 241] on button "D5 Properties Inc." at bounding box center [528, 240] width 548 height 8
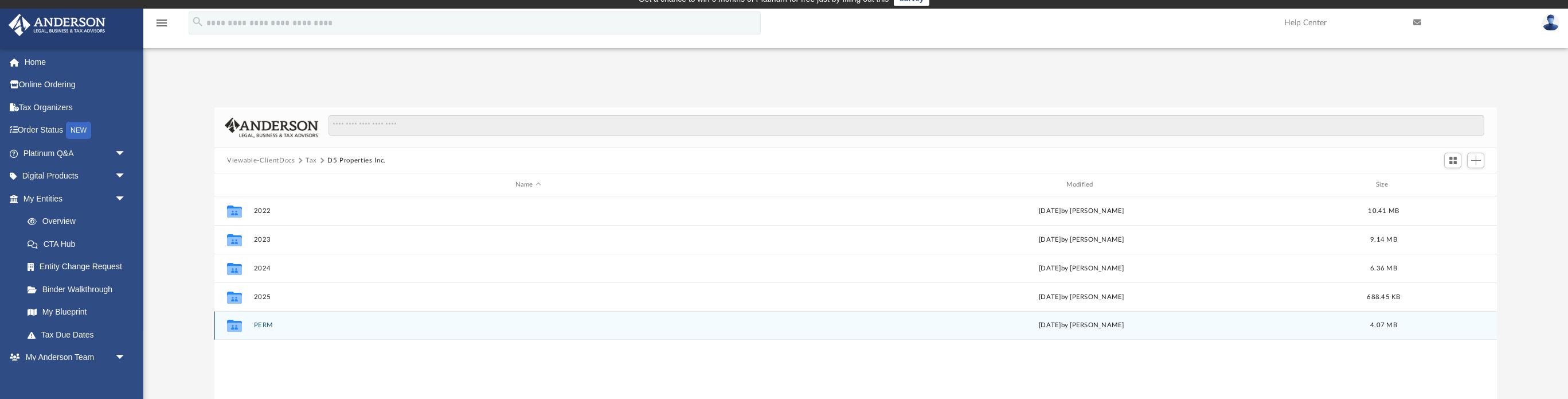
click at [261, 321] on button "PERM" at bounding box center [528, 325] width 548 height 8
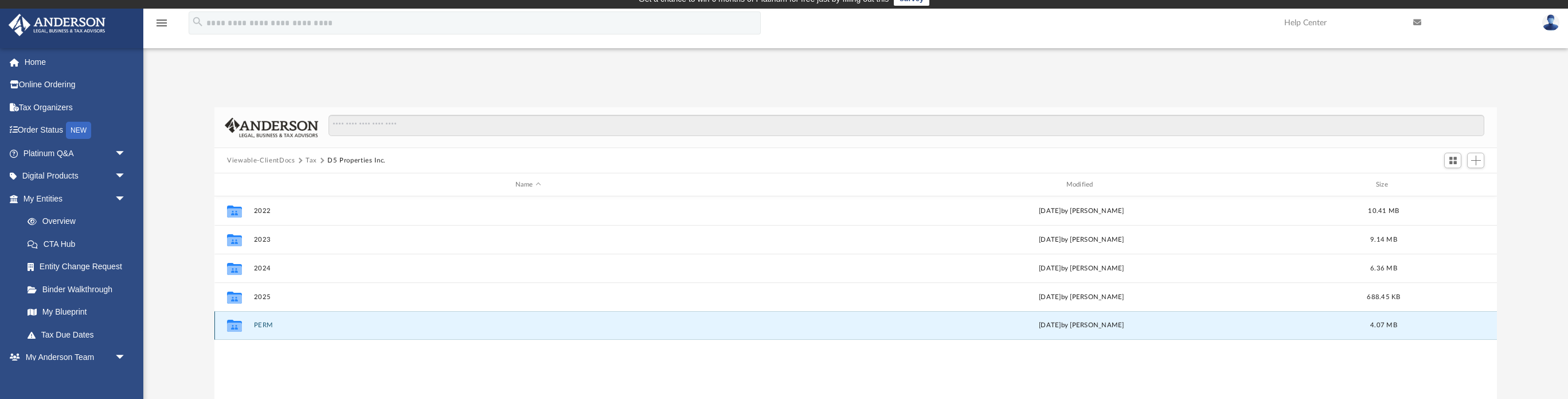
click at [261, 321] on button "PERM" at bounding box center [528, 325] width 548 height 8
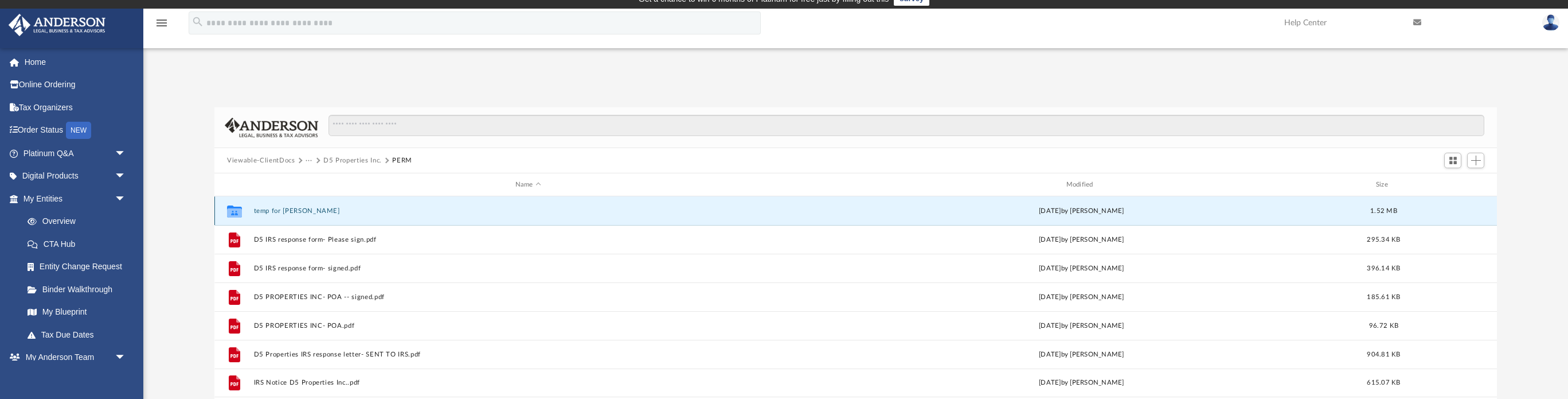
click at [285, 207] on button "temp for Danielle" at bounding box center [528, 211] width 548 height 8
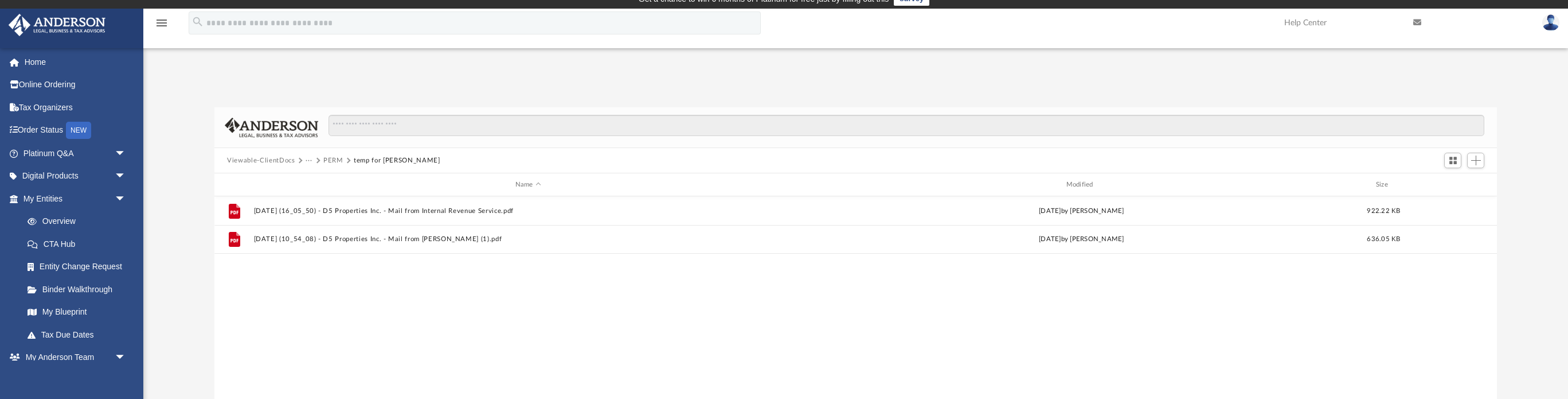
click at [332, 157] on button "PERM" at bounding box center [333, 161] width 20 height 10
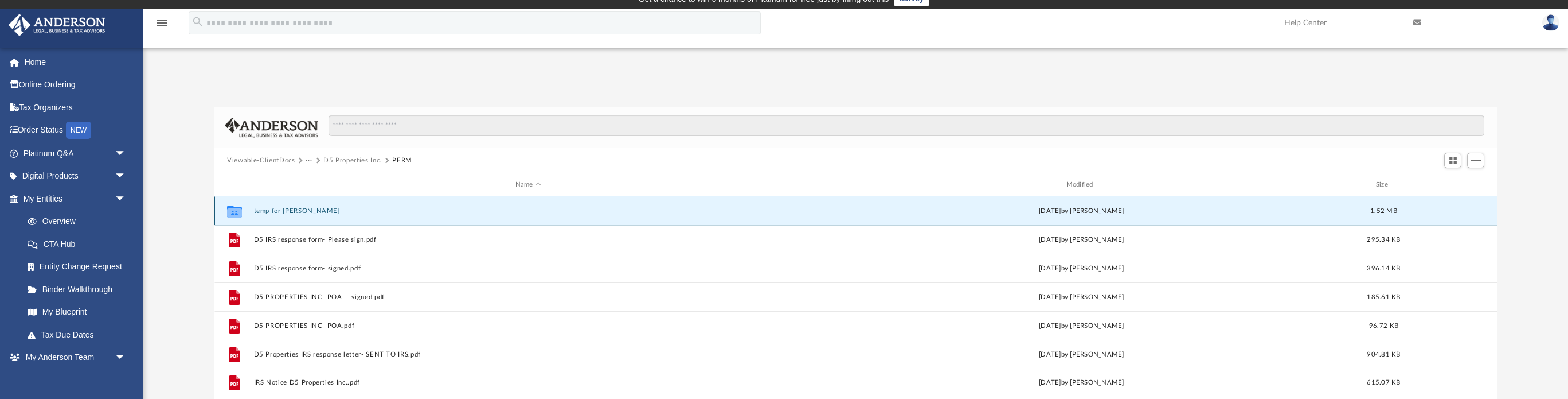
click at [294, 212] on button "temp for Danielle" at bounding box center [528, 211] width 548 height 8
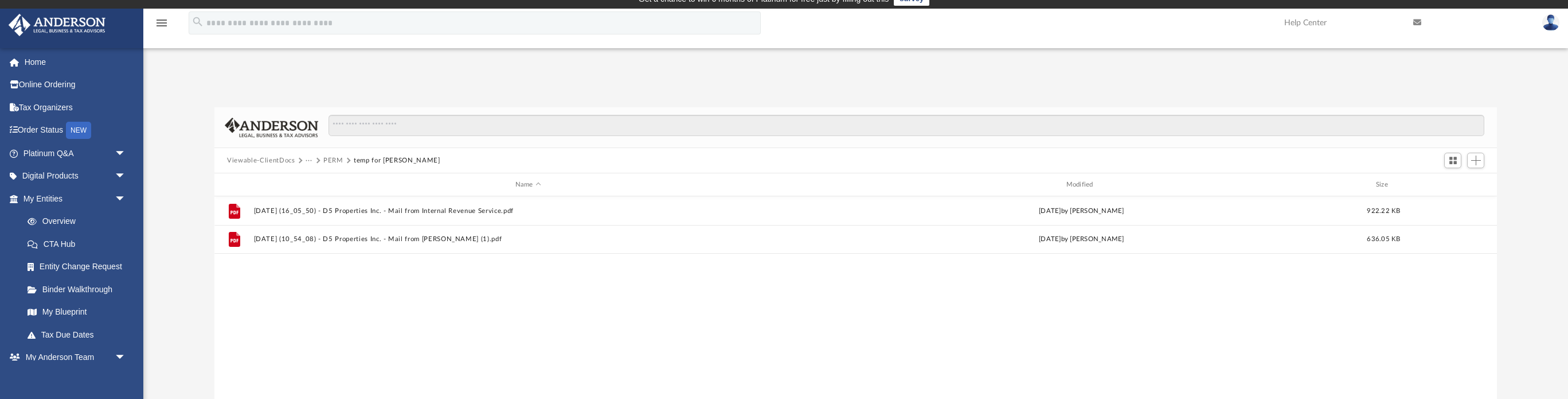
click at [332, 160] on button "PERM" at bounding box center [333, 161] width 20 height 10
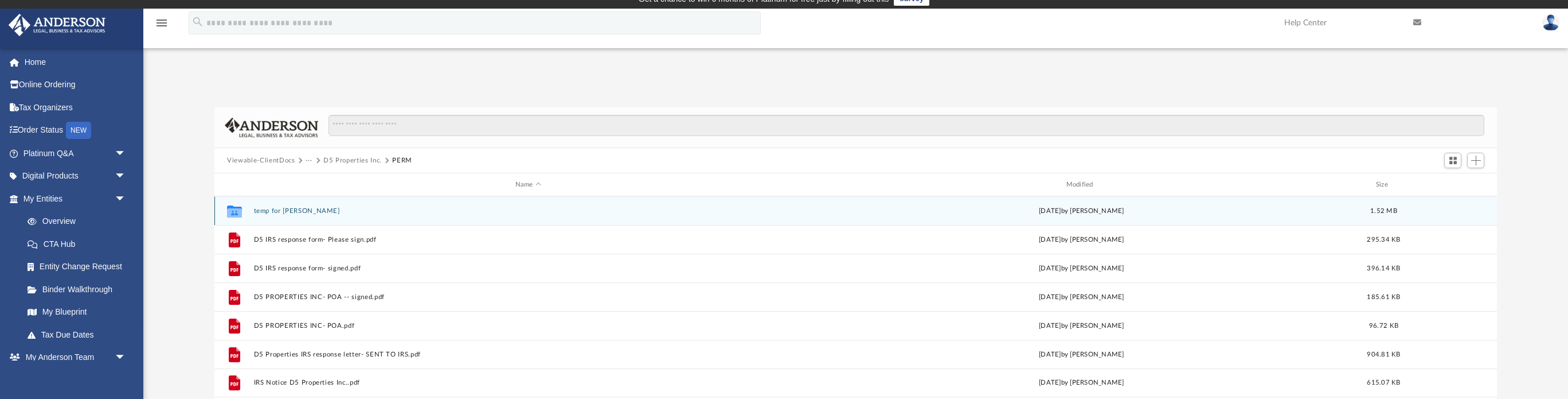
click at [1464, 212] on div "Collaborated Folder temp for Danielle Sat Jul 12 2025 by Jonathan Davis 1.52 MB" at bounding box center [855, 210] width 1283 height 29
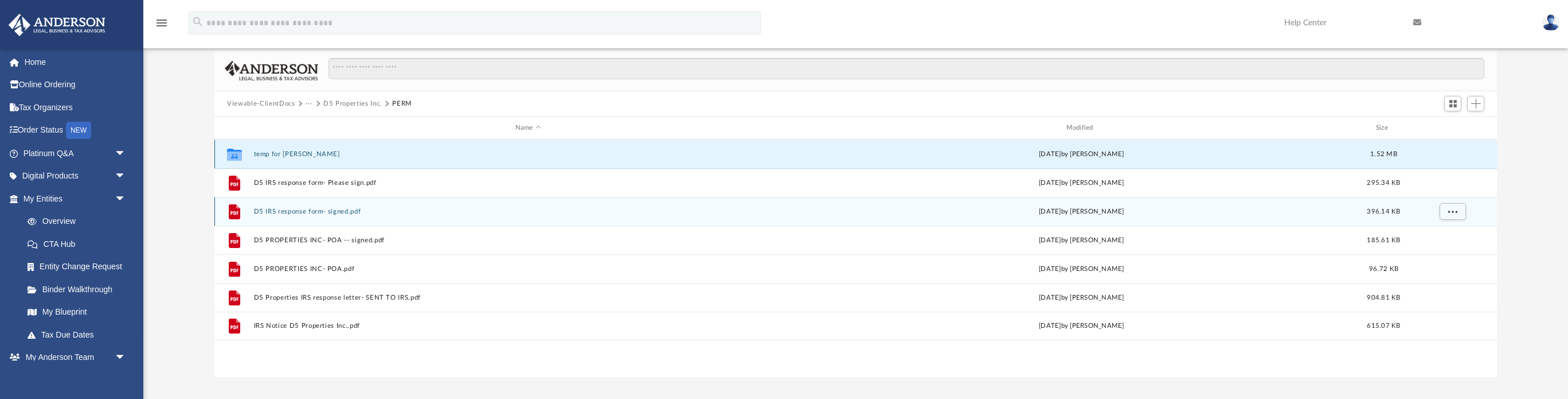
scroll to position [70, 0]
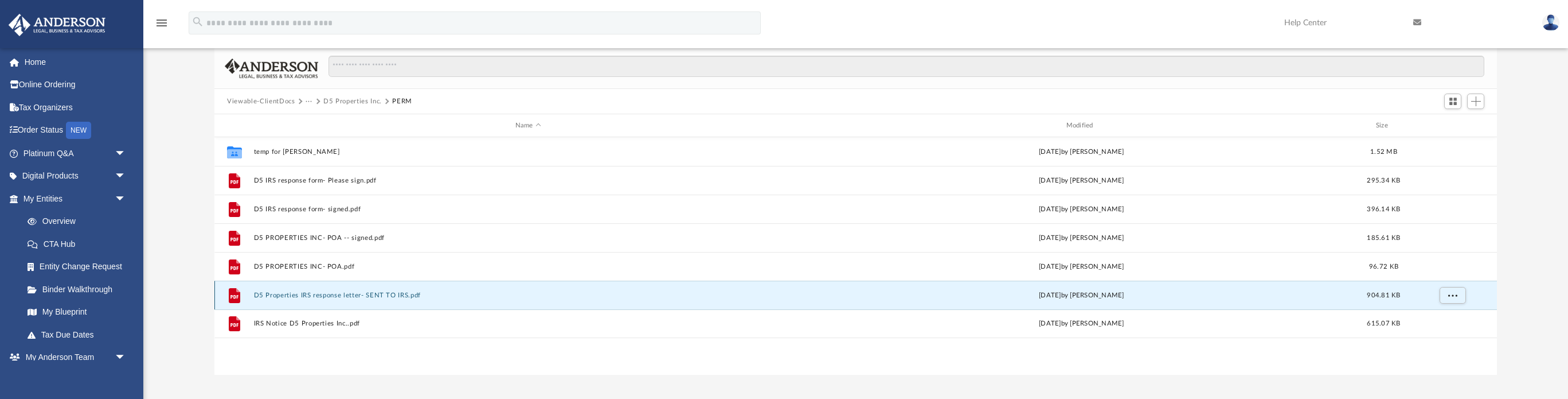
click at [321, 296] on button "D5 Properties IRS response letter- SENT TO IRS.pdf" at bounding box center [528, 295] width 548 height 8
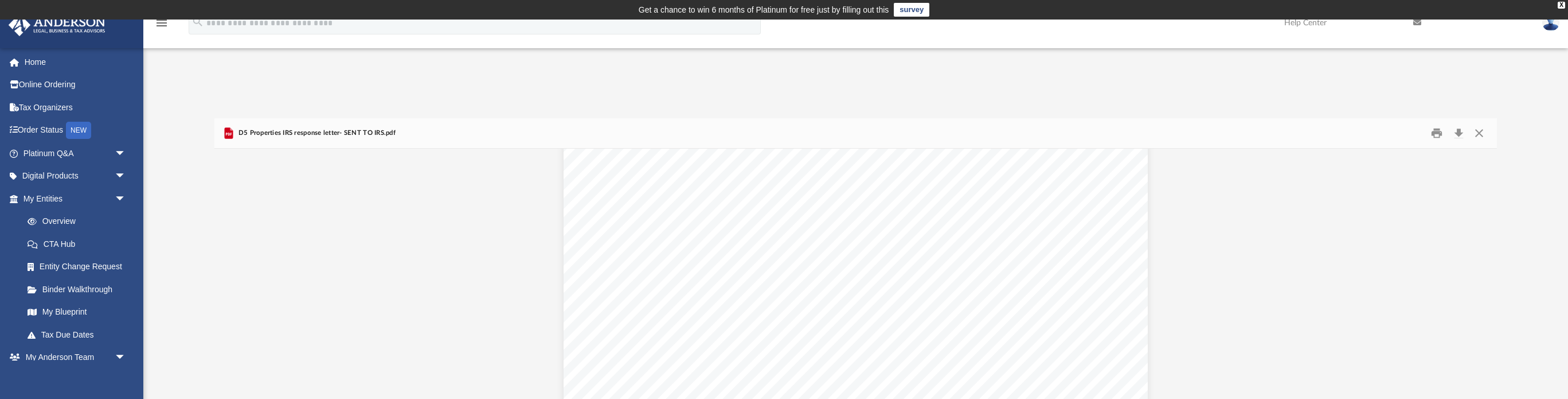
scroll to position [17, 0]
click at [1457, 133] on button "Download" at bounding box center [1458, 133] width 21 height 17
